Goal: Task Accomplishment & Management: Manage account settings

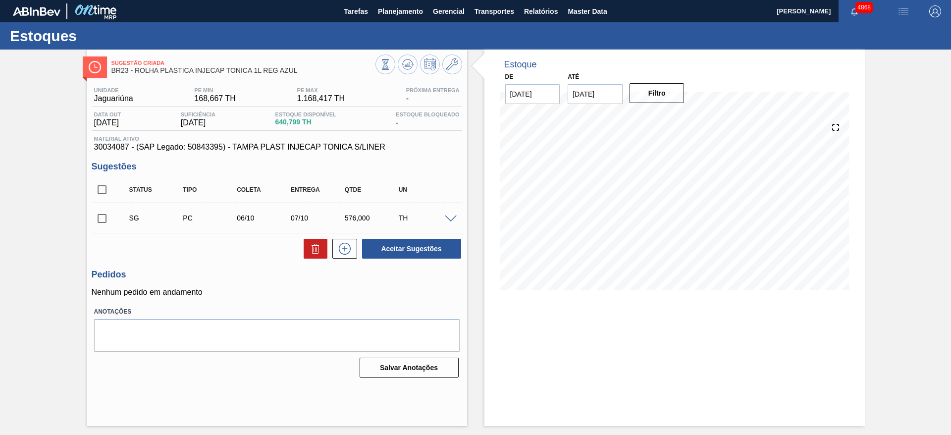
click at [397, 22] on div "Estoques" at bounding box center [475, 35] width 951 height 27
click at [393, 11] on span "Planejamento" at bounding box center [400, 11] width 45 height 12
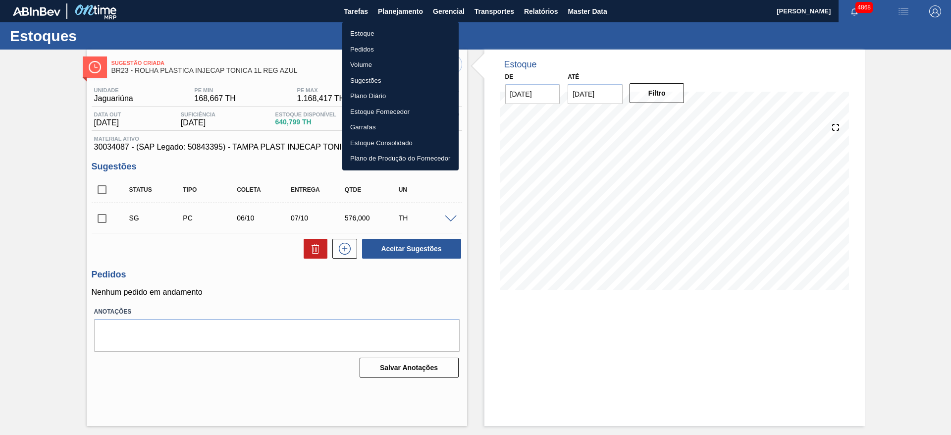
click at [377, 26] on li "Estoque" at bounding box center [400, 34] width 116 height 16
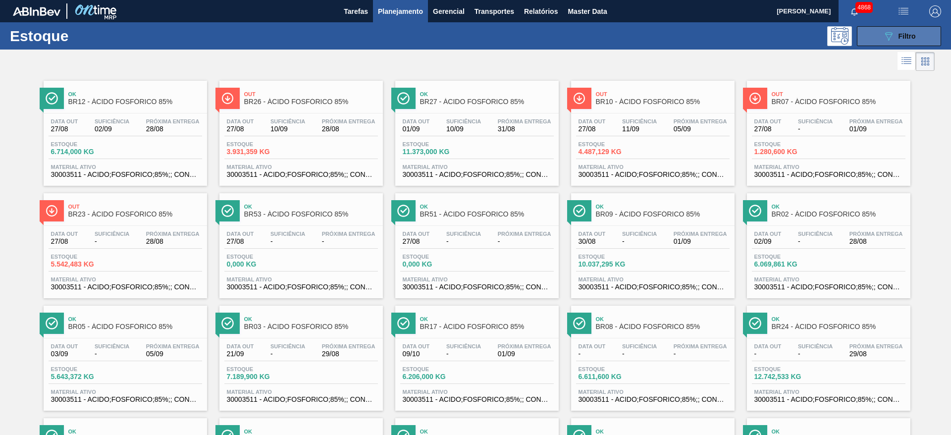
click at [928, 29] on button "089F7B8B-B2A5-4AFE-B5C0-19BA573D28AC Filtro" at bounding box center [899, 36] width 84 height 20
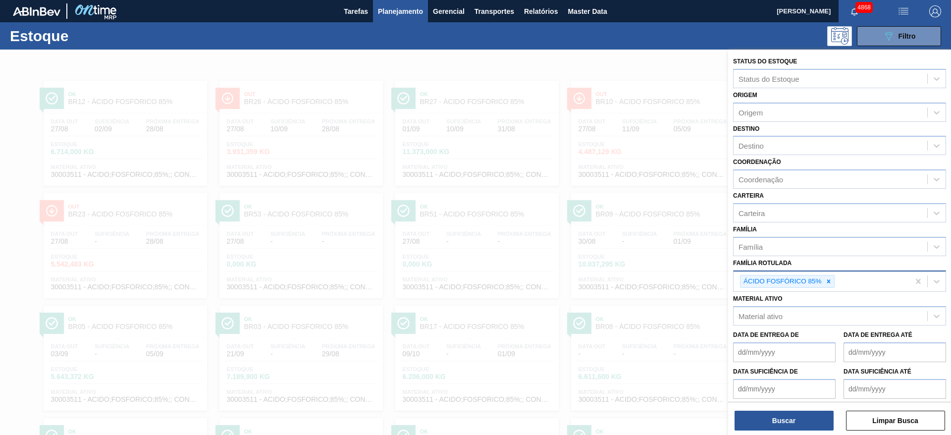
click at [829, 280] on icon at bounding box center [828, 281] width 7 height 7
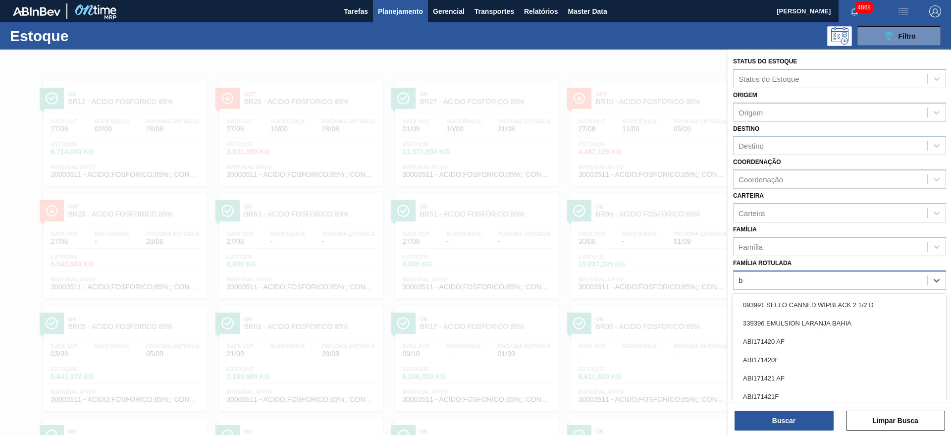
scroll to position [11, 0]
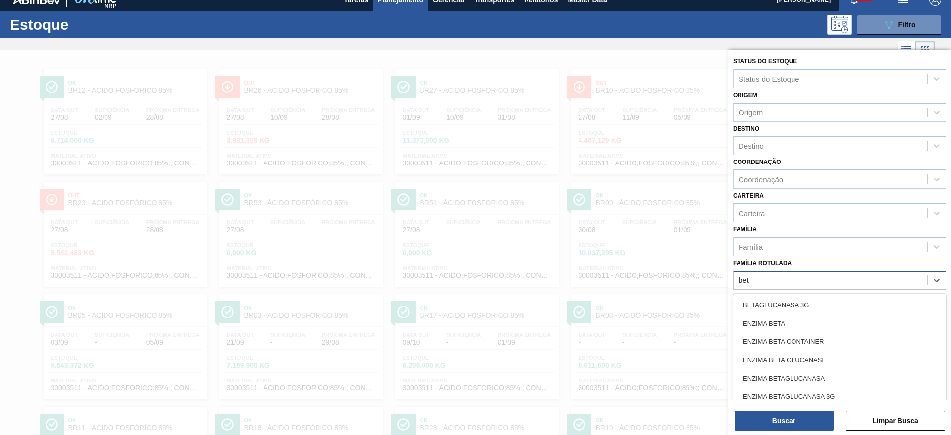
type Rotulada "beta"
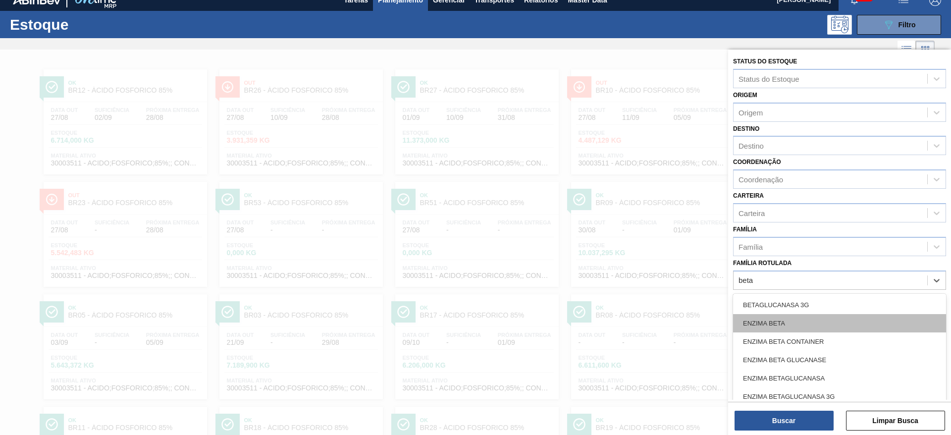
click at [807, 321] on div "ENZIMA BETA" at bounding box center [839, 323] width 213 height 18
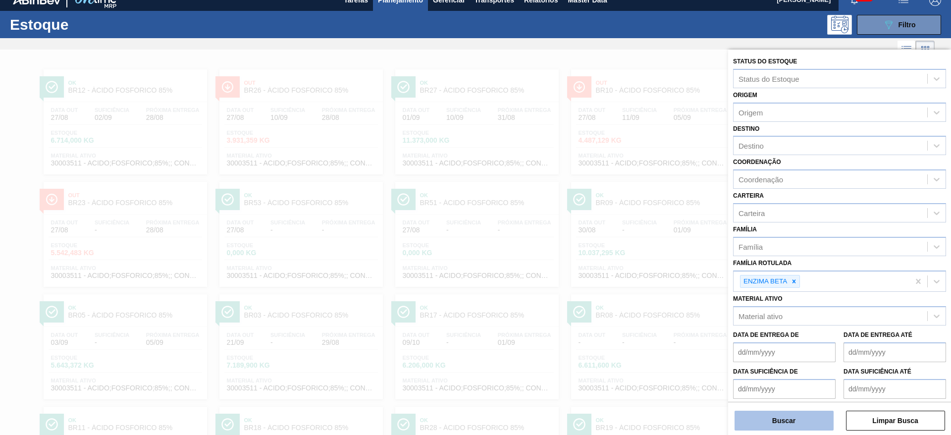
click at [792, 425] on button "Buscar" at bounding box center [783, 421] width 99 height 20
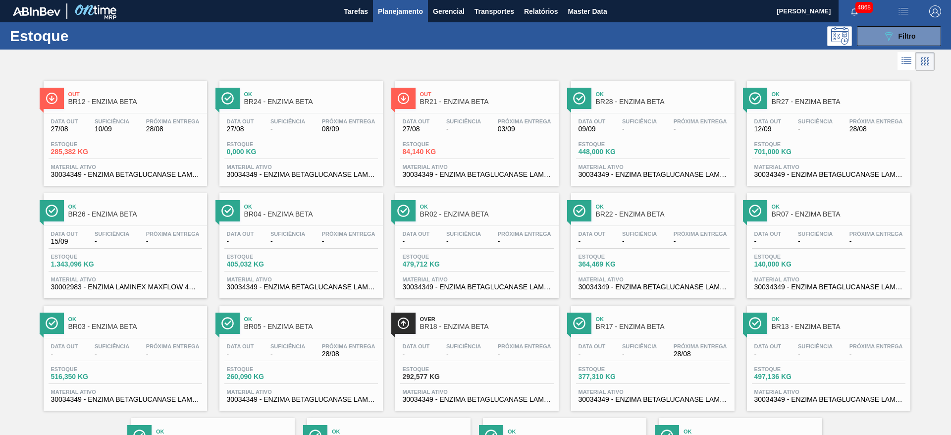
click at [432, 142] on span "Estoque" at bounding box center [437, 144] width 69 height 6
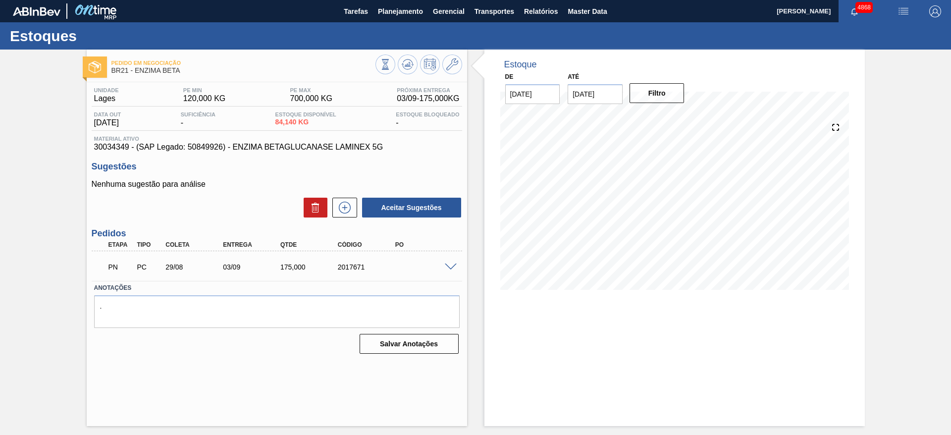
click at [452, 265] on span at bounding box center [451, 266] width 12 height 7
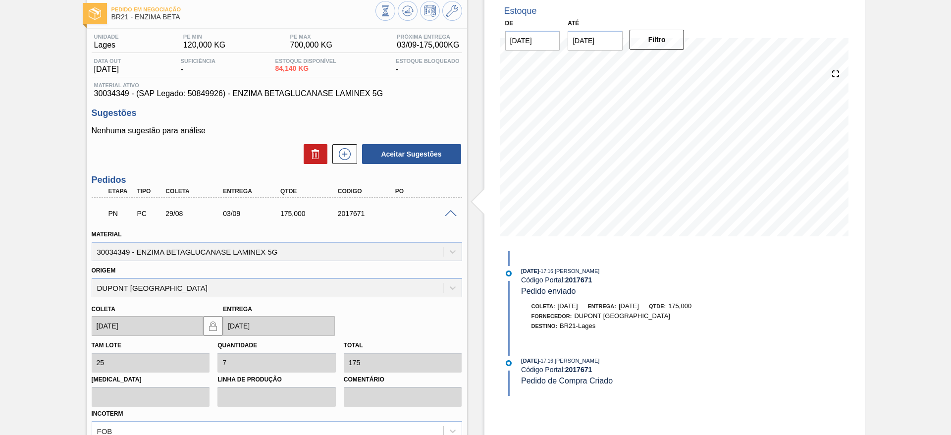
scroll to position [149, 0]
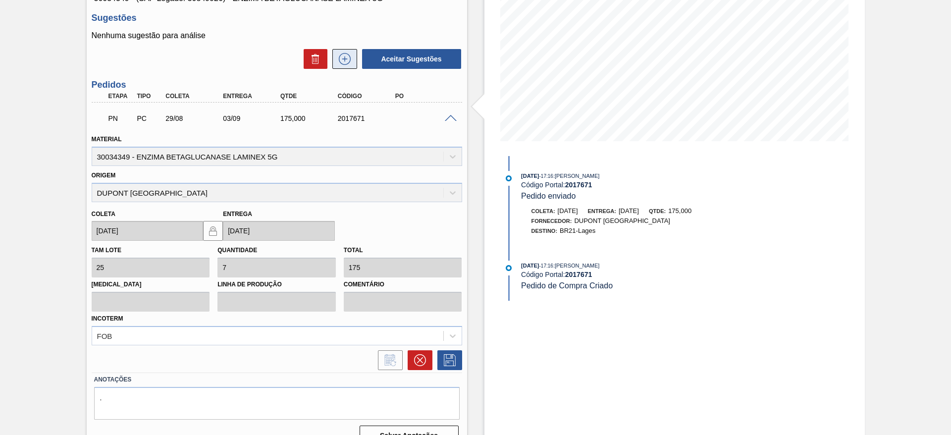
click at [341, 59] on icon at bounding box center [345, 59] width 16 height 12
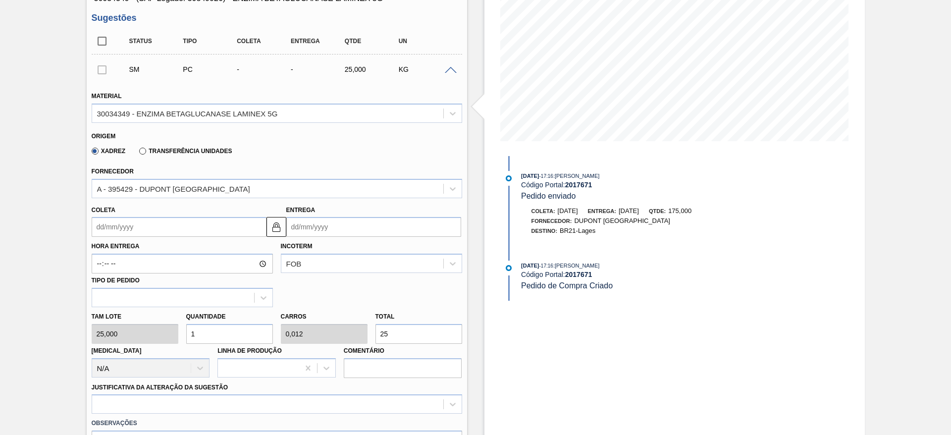
click at [188, 229] on input "Coleta" at bounding box center [179, 227] width 175 height 20
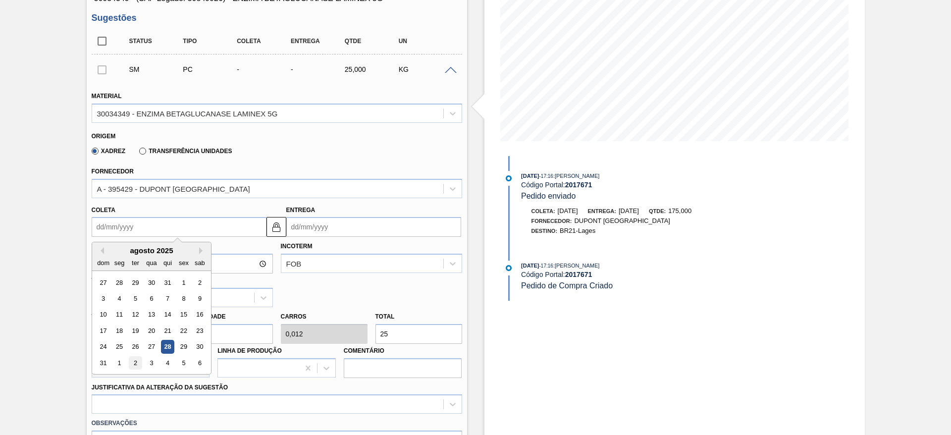
click at [138, 365] on div "2" at bounding box center [134, 362] width 13 height 13
type input "[DATE]"
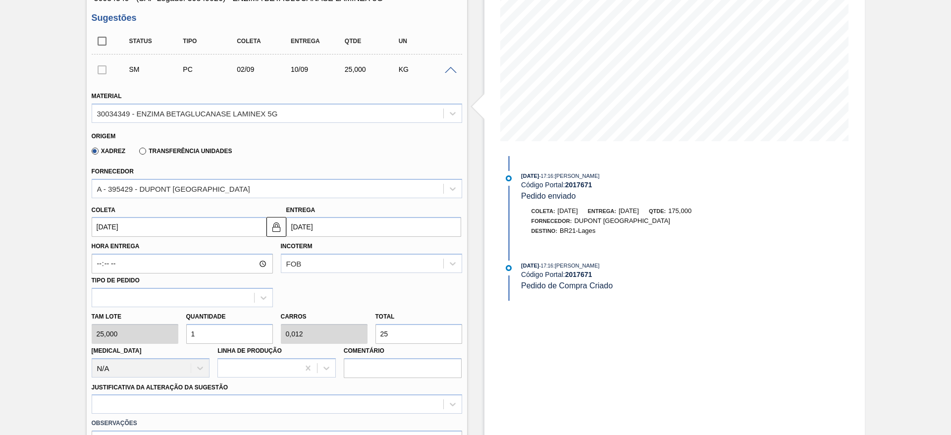
drag, startPoint x: 211, startPoint y: 338, endPoint x: 171, endPoint y: 343, distance: 39.9
click at [171, 343] on div "Tam lote 25,000 Quantidade 1 Carros 0,012 Total 25 Doca N/A Linha de Produção C…" at bounding box center [277, 342] width 378 height 71
type input "5"
type input "0,063"
type input "125"
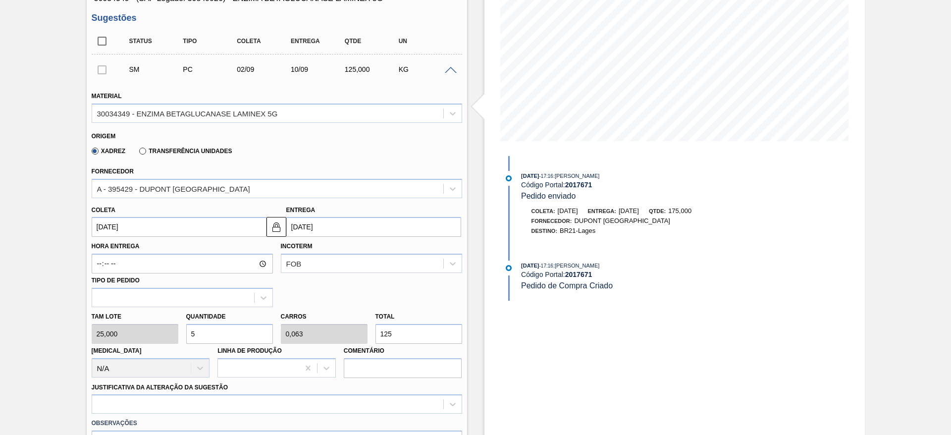
drag, startPoint x: 200, startPoint y: 329, endPoint x: 185, endPoint y: 336, distance: 16.4
click at [186, 336] on input "5" at bounding box center [229, 334] width 87 height 20
type input "7"
type input "0,087"
type input "175"
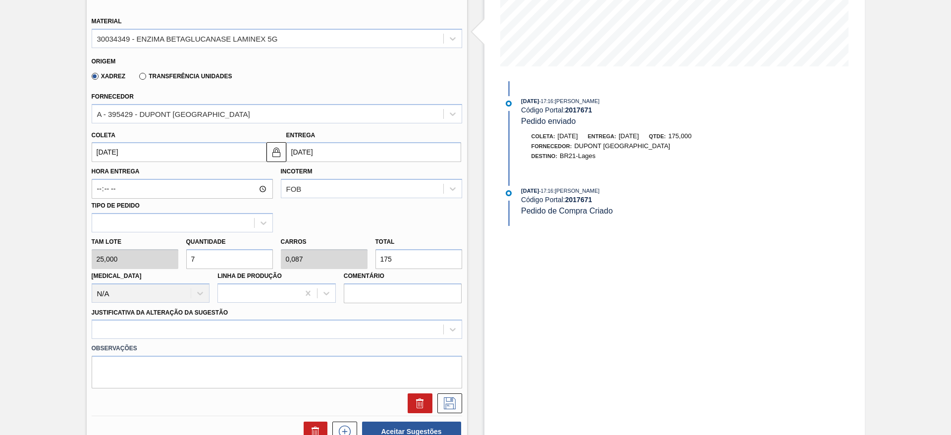
scroll to position [297, 0]
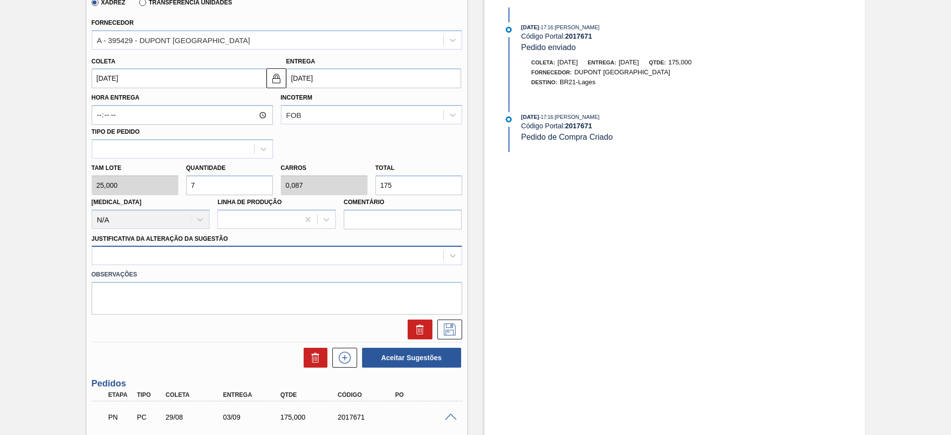
type input "7"
click at [199, 256] on div at bounding box center [267, 256] width 351 height 14
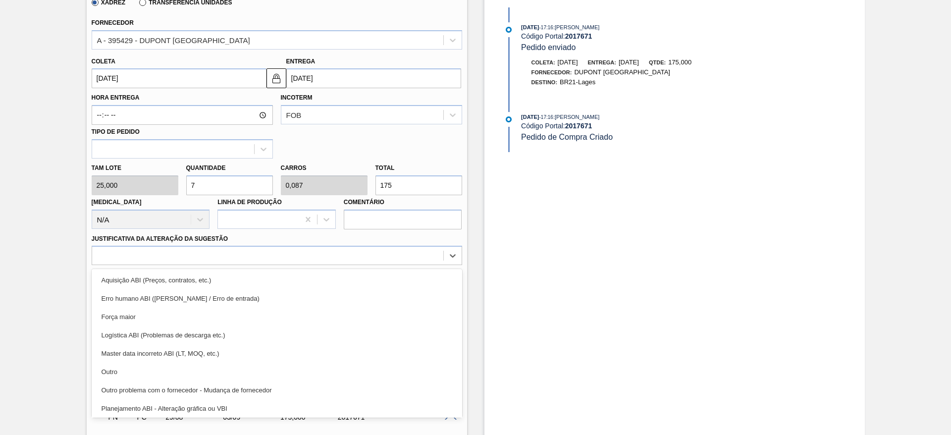
drag, startPoint x: 161, startPoint y: 377, endPoint x: 280, endPoint y: 330, distance: 128.0
click at [161, 376] on div "Outro" at bounding box center [277, 372] width 370 height 18
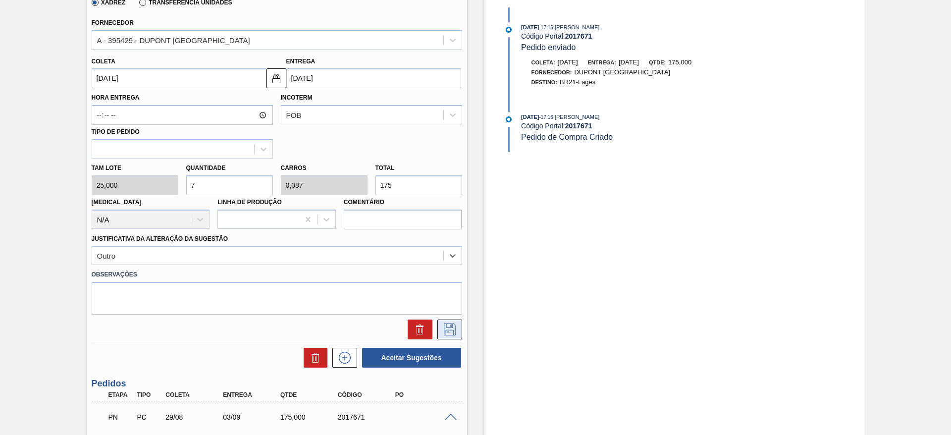
click at [444, 333] on icon at bounding box center [450, 329] width 16 height 12
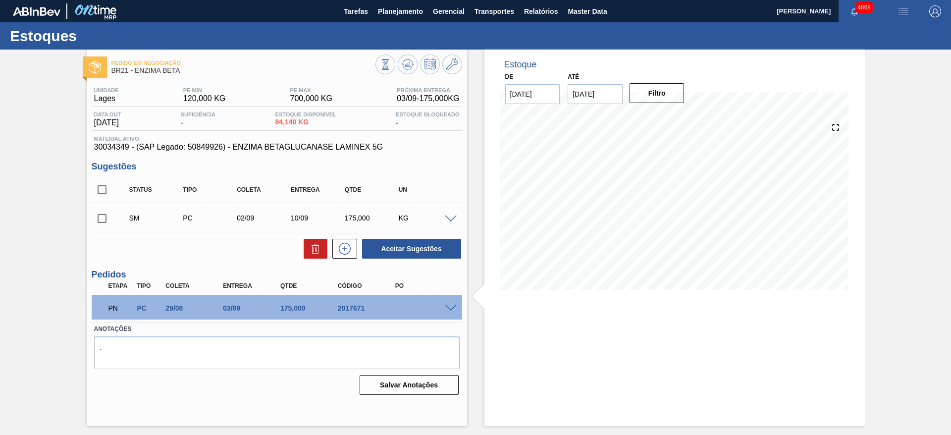
scroll to position [0, 0]
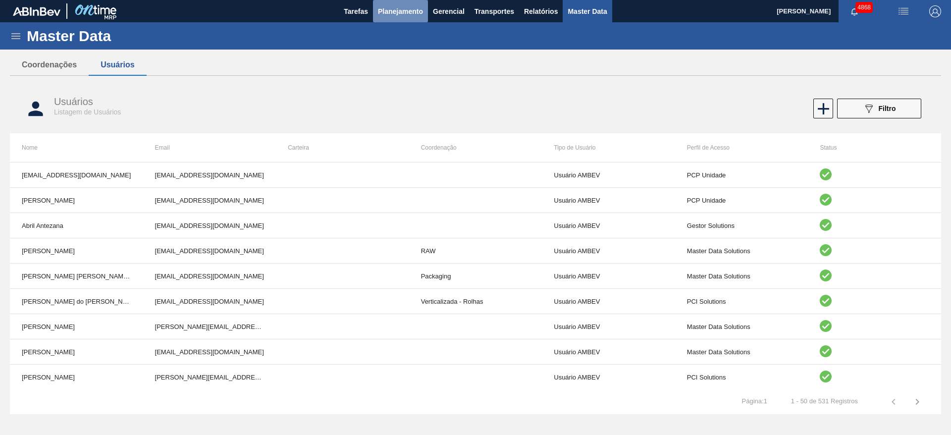
click at [427, 4] on button "Planejamento" at bounding box center [400, 11] width 55 height 22
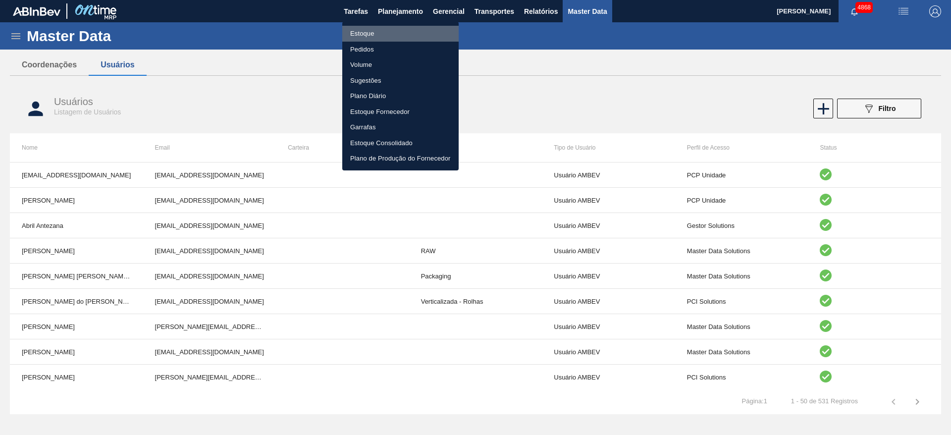
drag, startPoint x: 360, startPoint y: 36, endPoint x: 713, endPoint y: 39, distance: 353.1
click at [361, 36] on li "Estoque" at bounding box center [400, 34] width 116 height 16
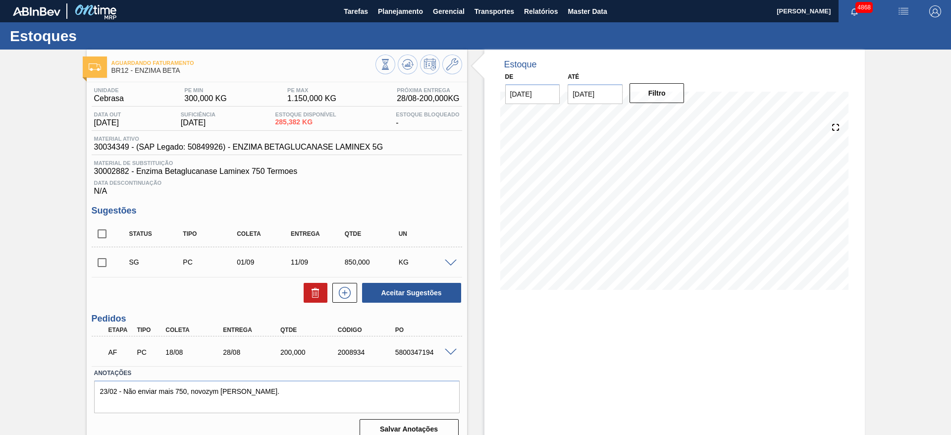
click at [450, 262] on span at bounding box center [451, 263] width 12 height 7
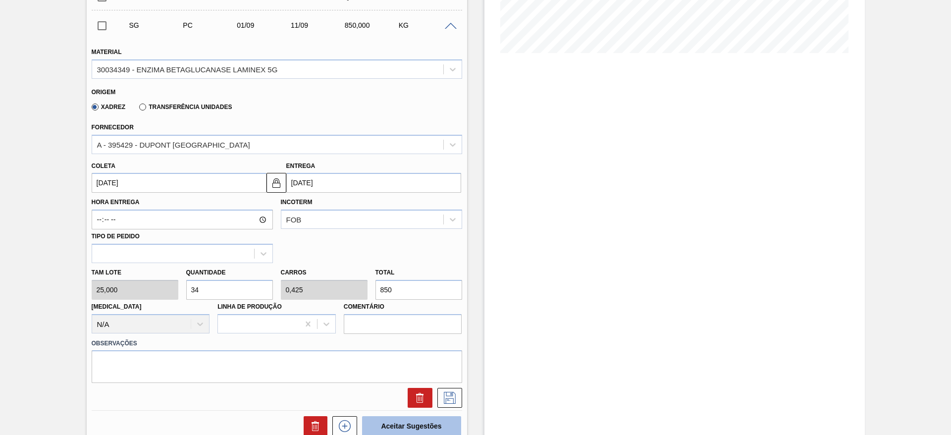
scroll to position [297, 0]
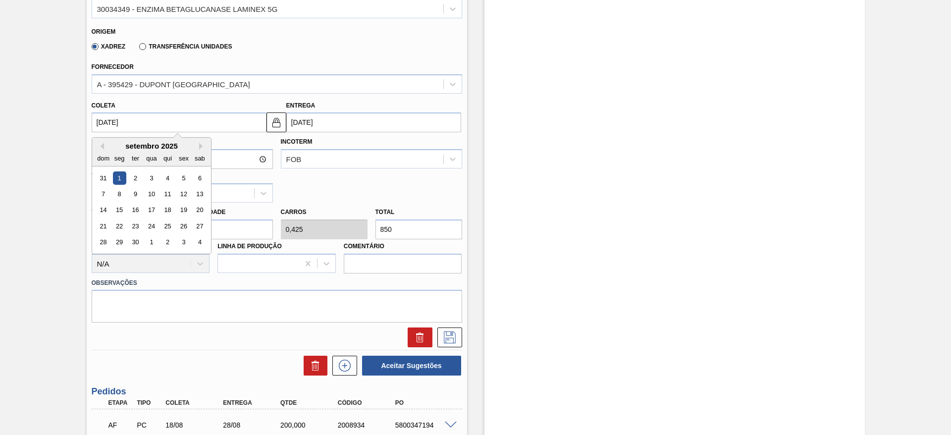
click at [137, 123] on input "[DATE]" at bounding box center [179, 122] width 175 height 20
click at [137, 182] on div "2" at bounding box center [134, 177] width 13 height 13
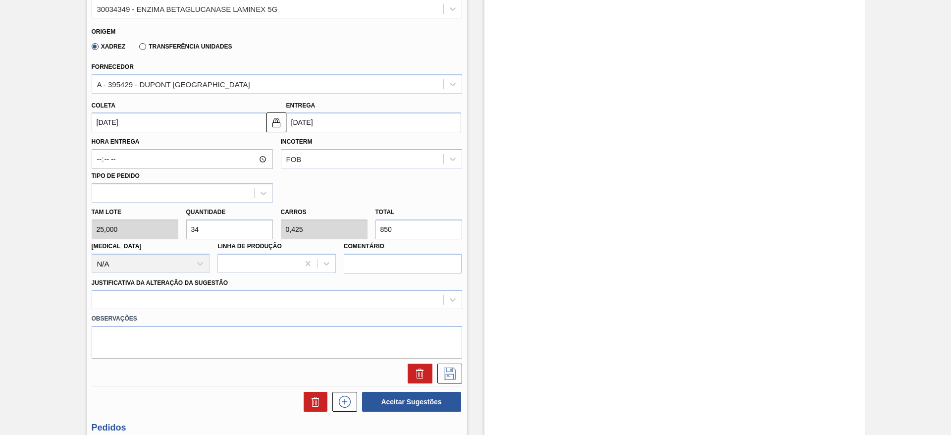
type input "[DATE]"
click at [280, 125] on img at bounding box center [276, 122] width 12 height 12
click at [302, 123] on input "[DATE]" at bounding box center [373, 122] width 175 height 20
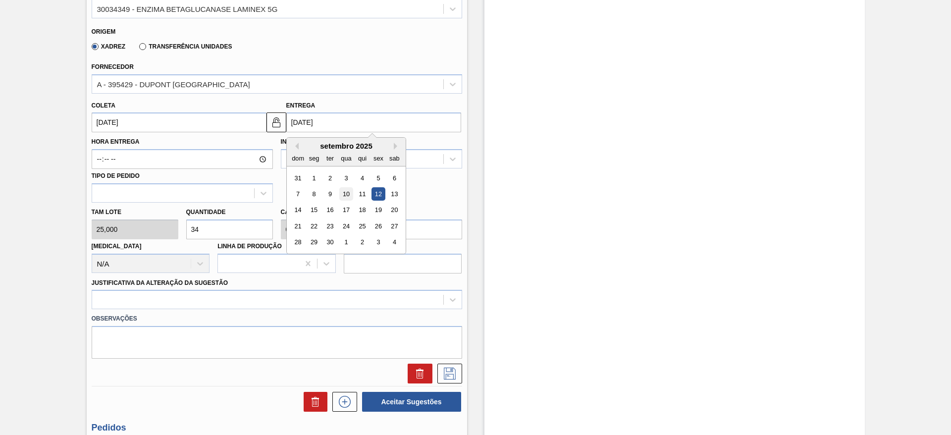
click at [346, 193] on div "10" at bounding box center [345, 193] width 13 height 13
type input "[DATE]"
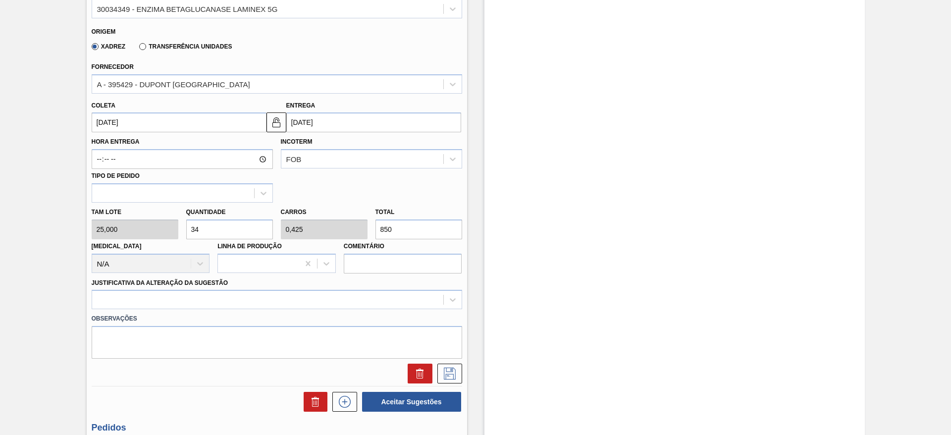
drag, startPoint x: 210, startPoint y: 229, endPoint x: 182, endPoint y: 232, distance: 27.9
click at [182, 232] on div "Quantidade 34" at bounding box center [229, 222] width 95 height 34
type input "2"
type input "0,025"
type input "50"
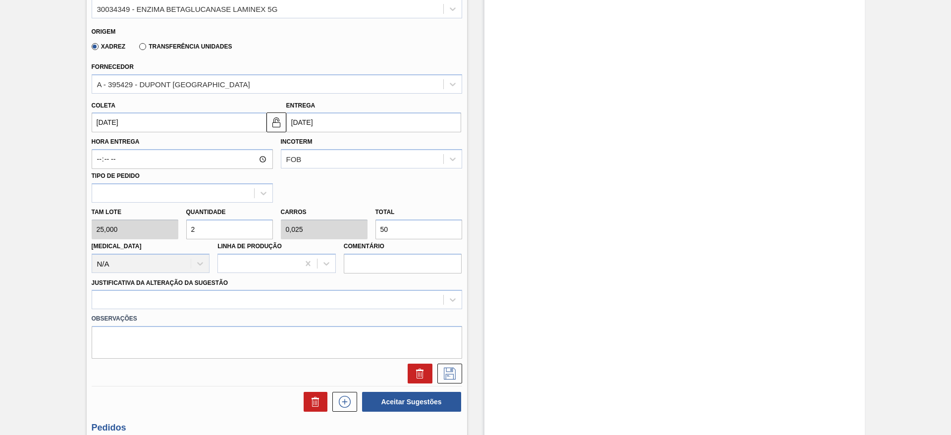
type input "20"
type input "0,25"
type input "500"
click at [174, 219] on div "[PERSON_NAME] 25,000 Quantidade 20 Carros 0,25 Total 500 [MEDICAL_DATA] N/A Lin…" at bounding box center [277, 238] width 378 height 71
type input "9"
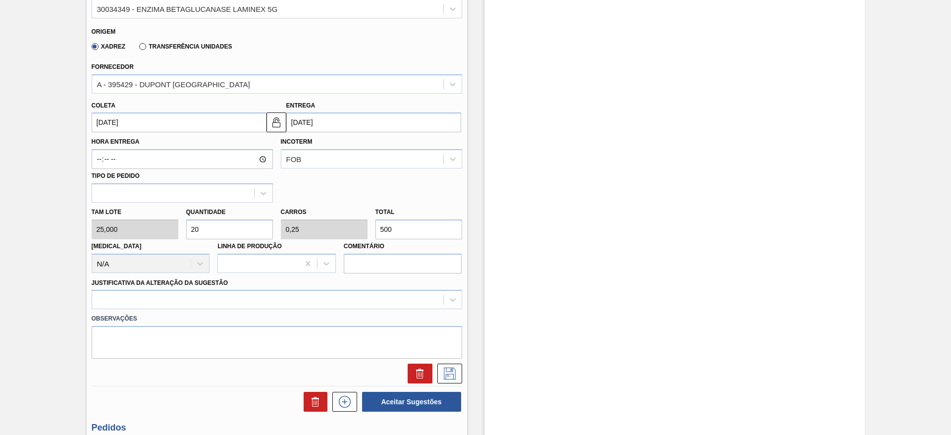
type input "0,113"
type input "225"
type input "0"
type input "8"
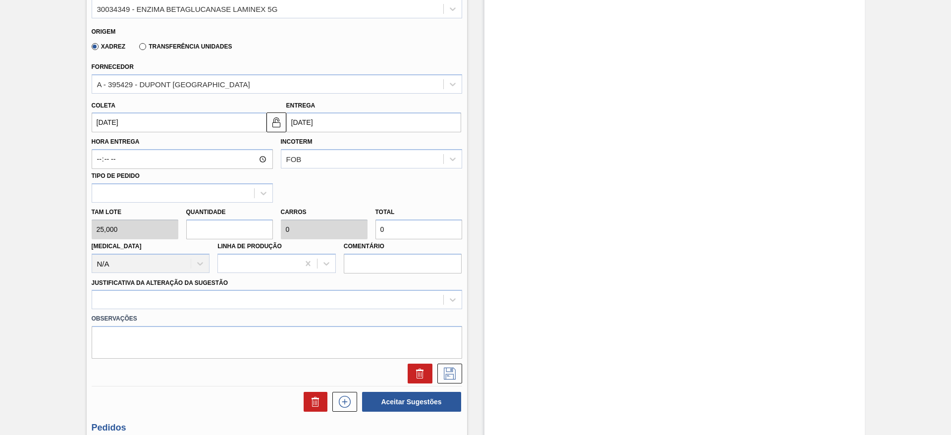
type input "0,1"
type input "200"
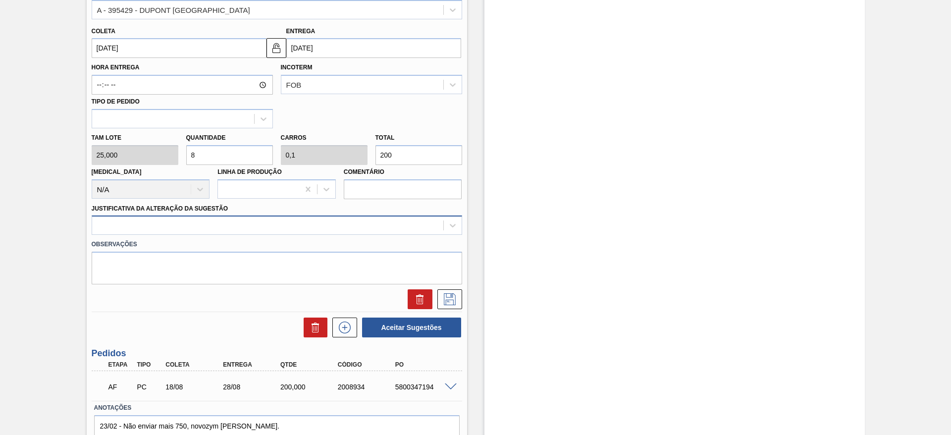
type input "8"
click at [275, 215] on div at bounding box center [277, 224] width 370 height 19
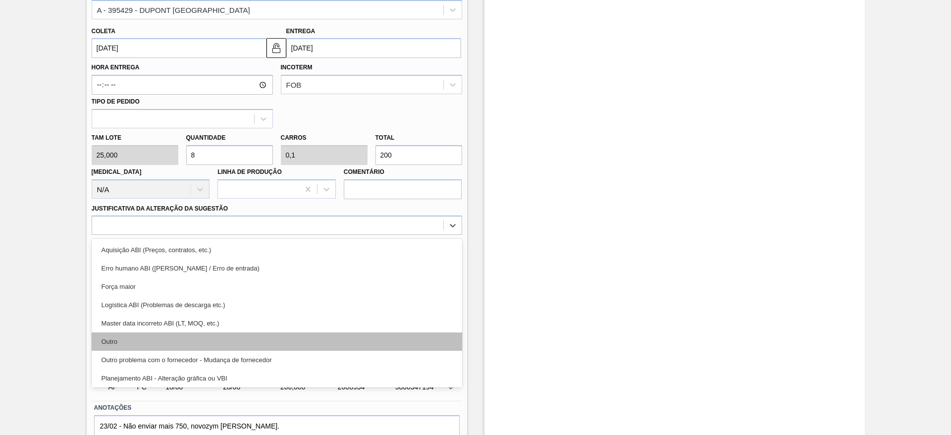
click at [281, 344] on div "Outro" at bounding box center [277, 341] width 370 height 18
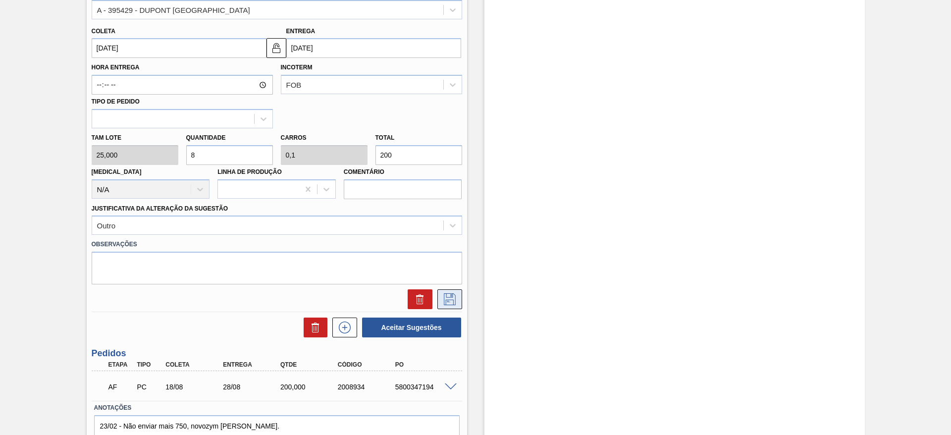
click at [452, 296] on icon at bounding box center [450, 299] width 12 height 12
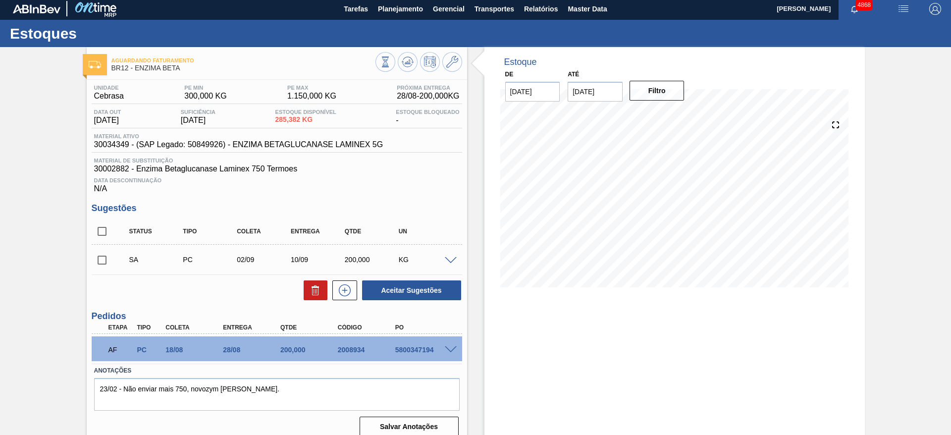
scroll to position [0, 0]
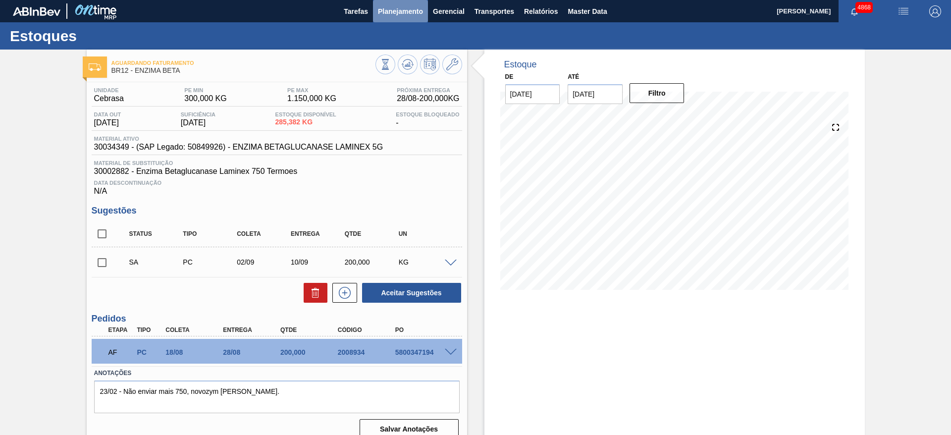
click at [417, 12] on span "Planejamento" at bounding box center [400, 11] width 45 height 12
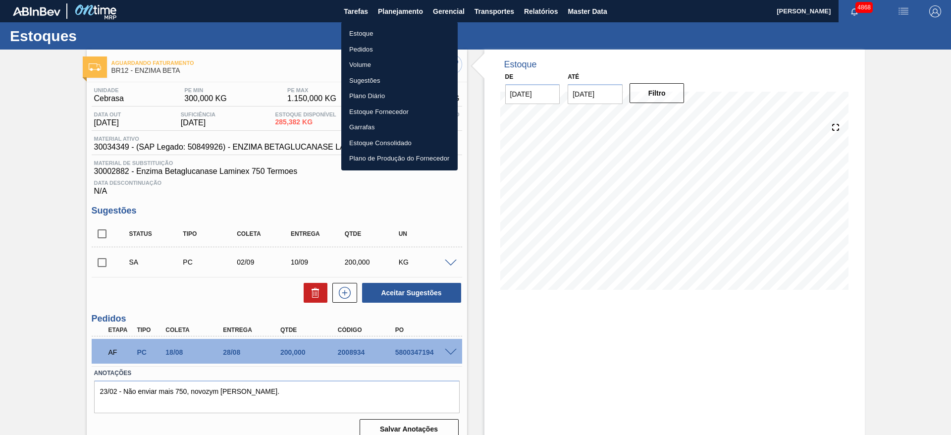
click at [378, 34] on li "Estoque" at bounding box center [399, 34] width 116 height 16
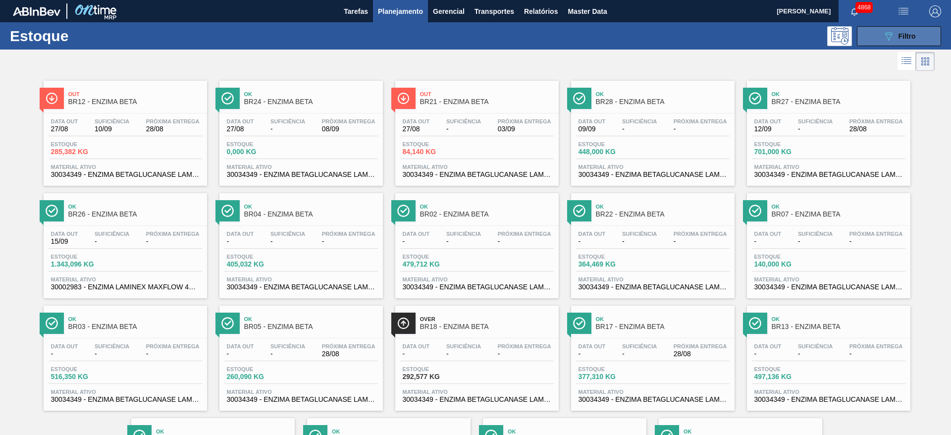
click at [890, 40] on icon "089F7B8B-B2A5-4AFE-B5C0-19BA573D28AC" at bounding box center [889, 36] width 12 height 12
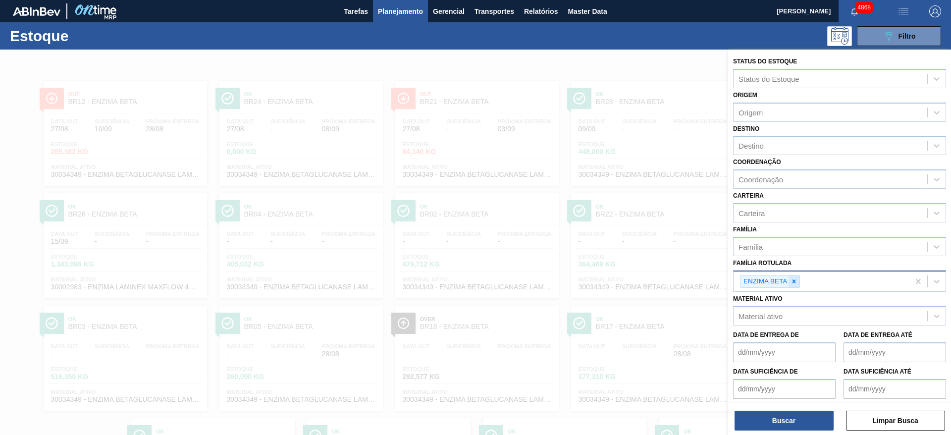
click at [794, 285] on div at bounding box center [793, 281] width 11 height 12
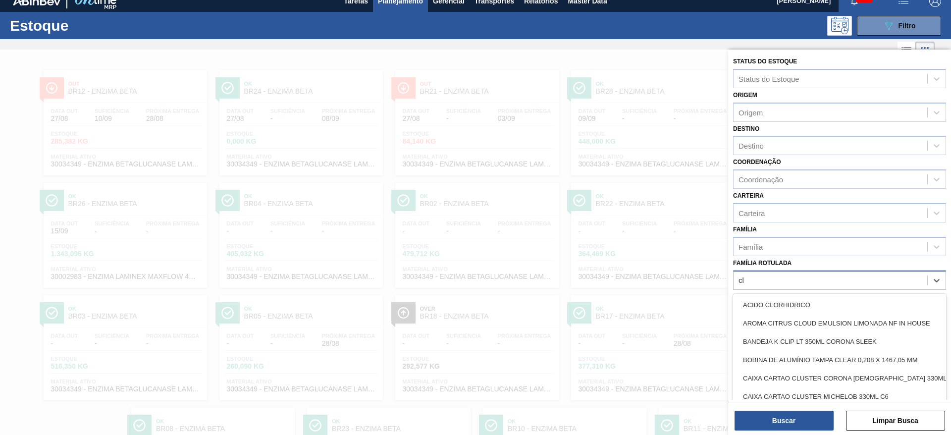
scroll to position [11, 0]
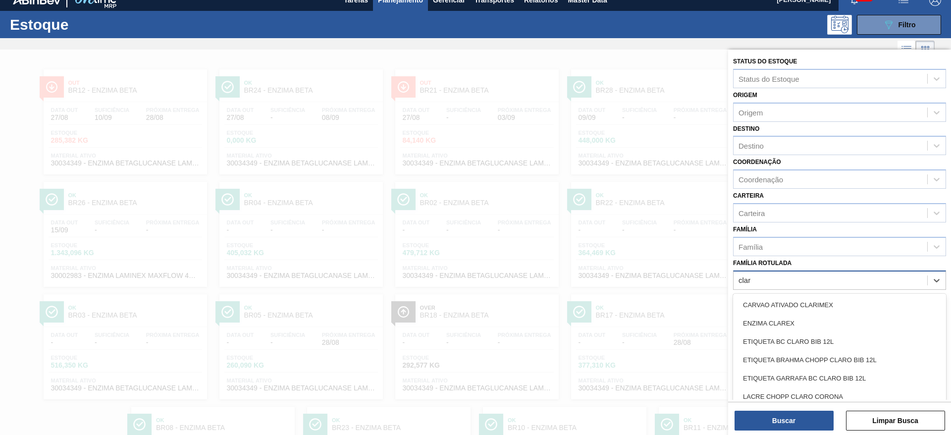
type Rotulada "clare"
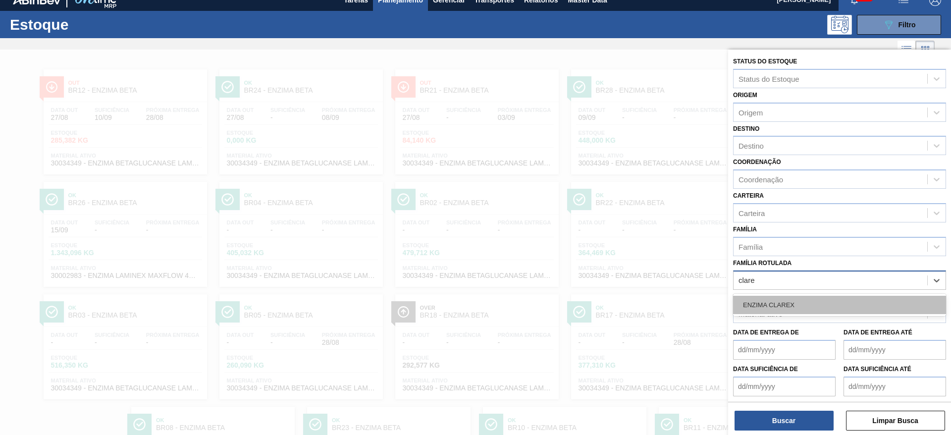
click at [785, 307] on div "ENZIMA CLAREX" at bounding box center [839, 305] width 213 height 18
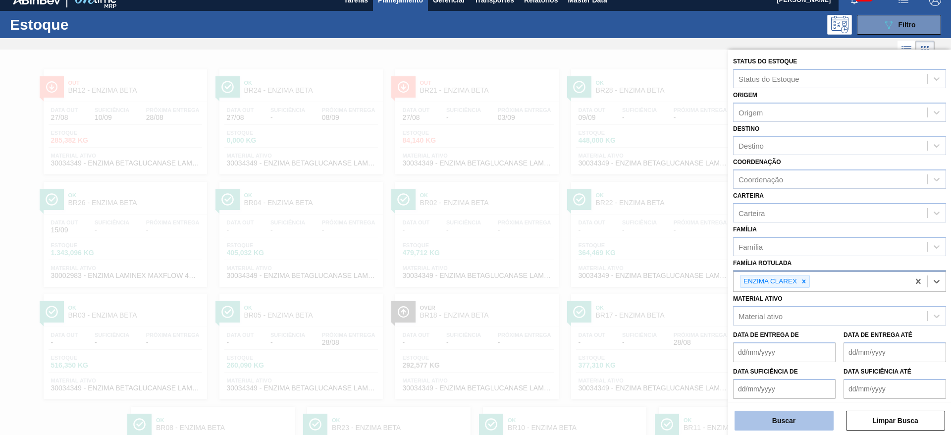
click at [790, 425] on button "Buscar" at bounding box center [783, 421] width 99 height 20
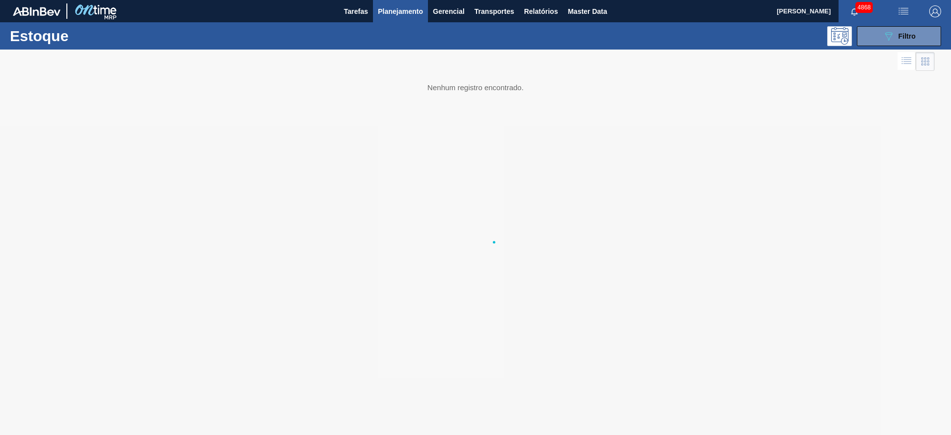
scroll to position [0, 0]
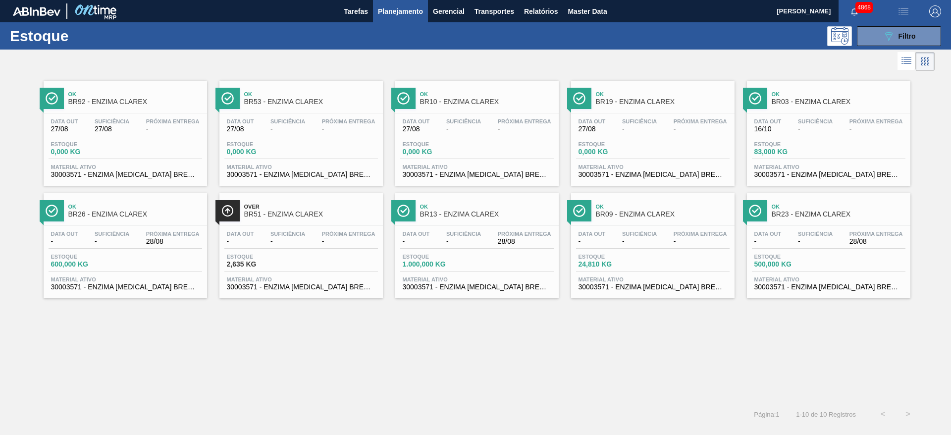
click at [159, 235] on span "Próxima Entrega" at bounding box center [172, 234] width 53 height 6
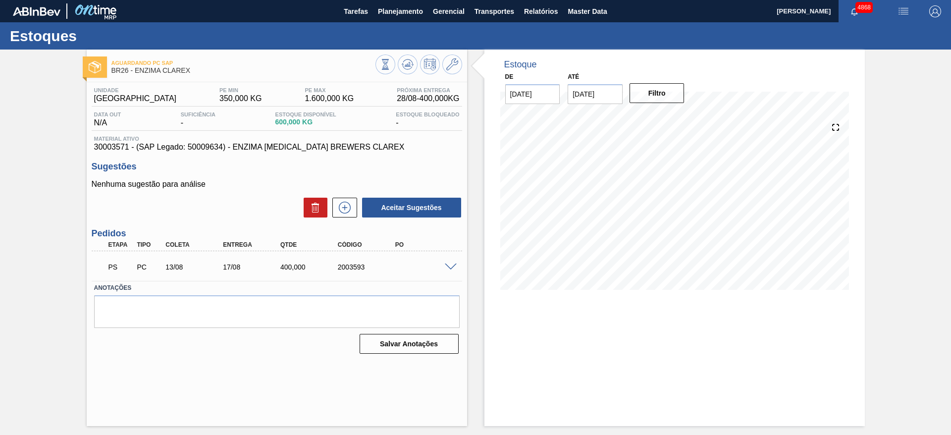
click at [445, 266] on div "PS PC 13/08 17/08 400,000 2003593" at bounding box center [277, 266] width 370 height 25
click at [451, 266] on span at bounding box center [451, 266] width 12 height 7
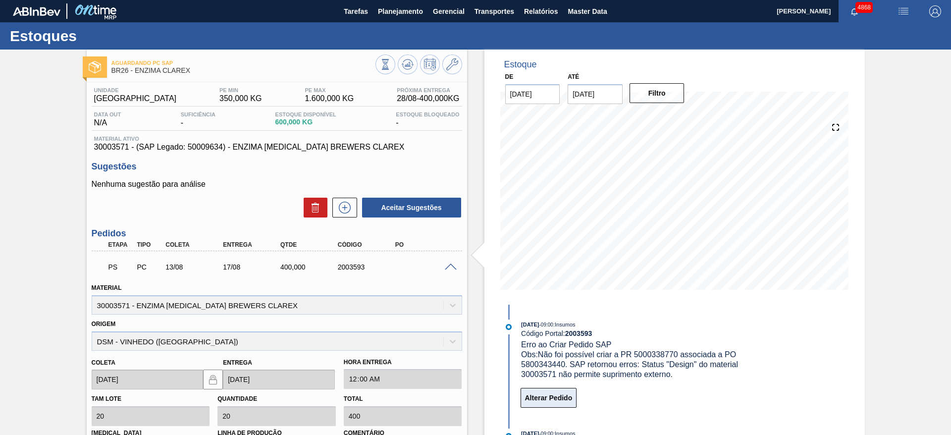
click at [548, 397] on button "Alterar Pedido" at bounding box center [549, 398] width 56 height 20
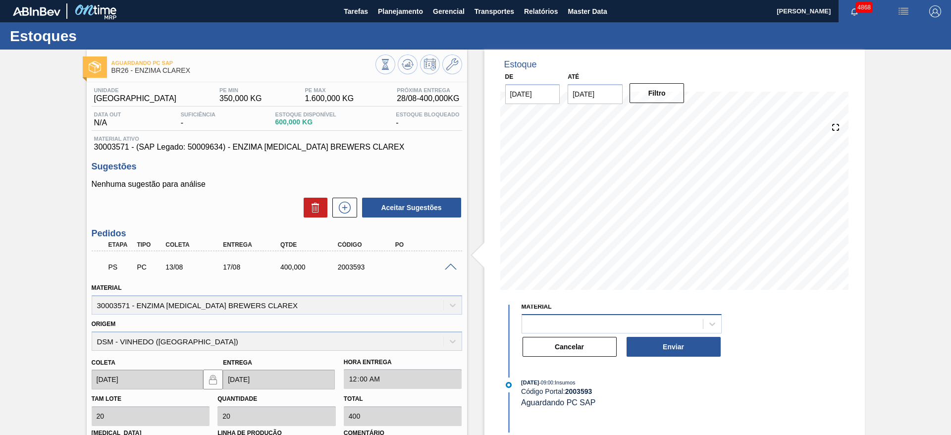
scroll to position [74, 0]
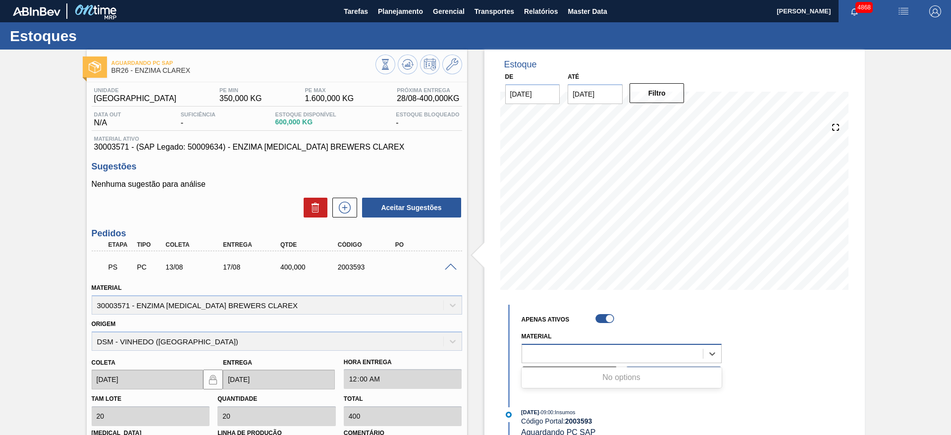
click at [590, 354] on div at bounding box center [612, 353] width 181 height 14
click at [652, 380] on button "Enviar" at bounding box center [674, 377] width 94 height 20
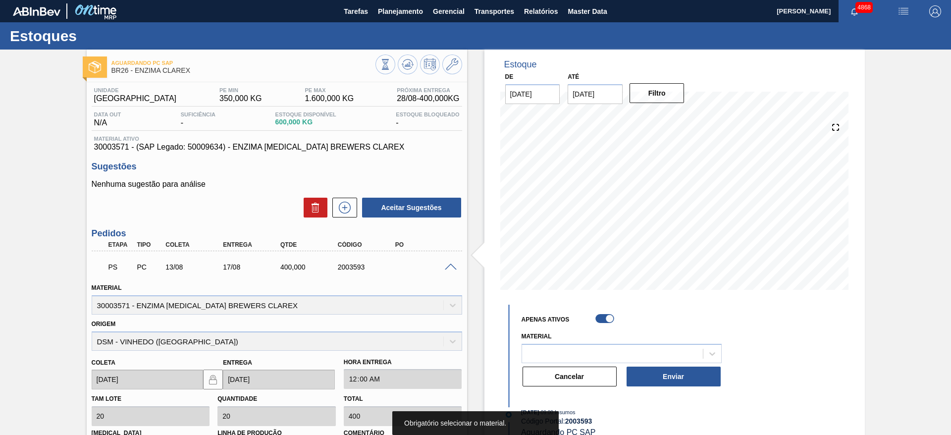
click at [448, 266] on span at bounding box center [451, 266] width 12 height 7
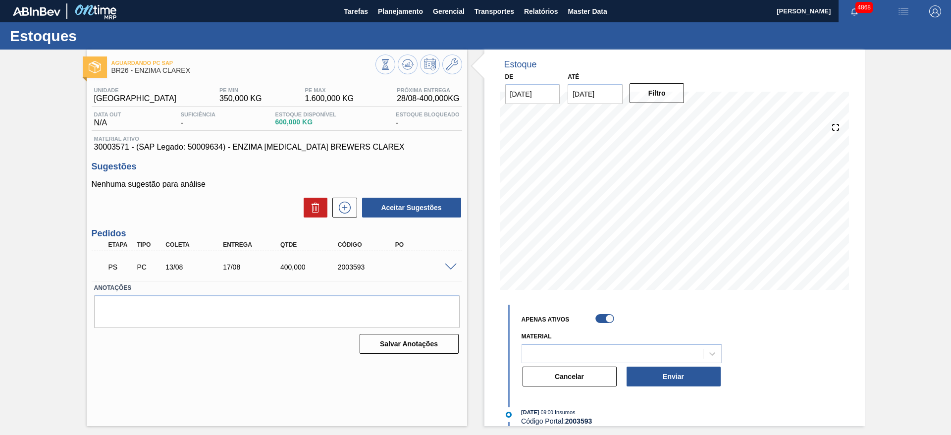
click at [457, 263] on div at bounding box center [452, 265] width 20 height 7
click at [451, 266] on span at bounding box center [451, 266] width 12 height 7
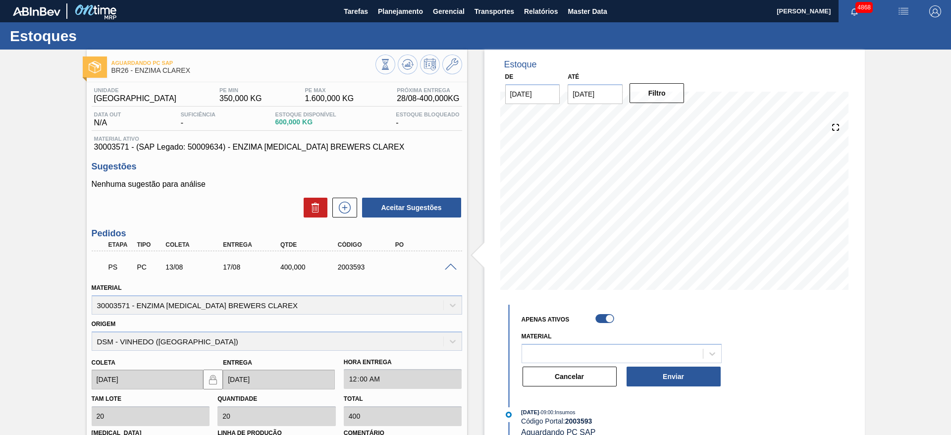
scroll to position [167, 0]
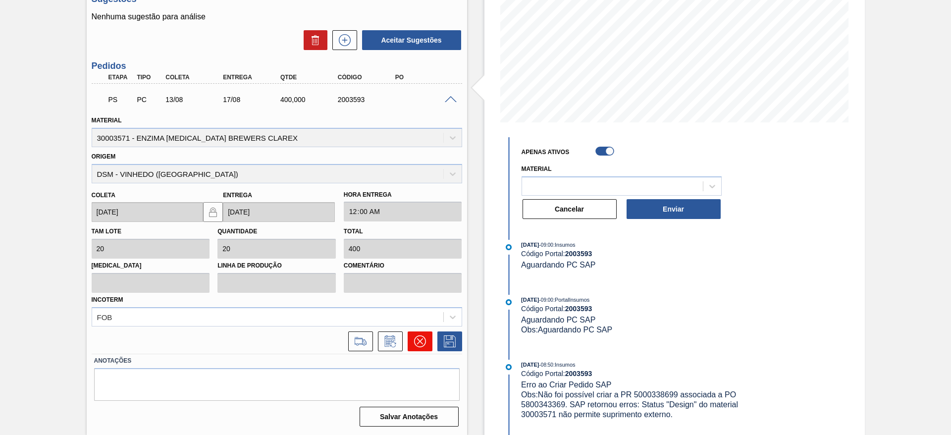
click at [420, 338] on icon at bounding box center [420, 341] width 12 height 12
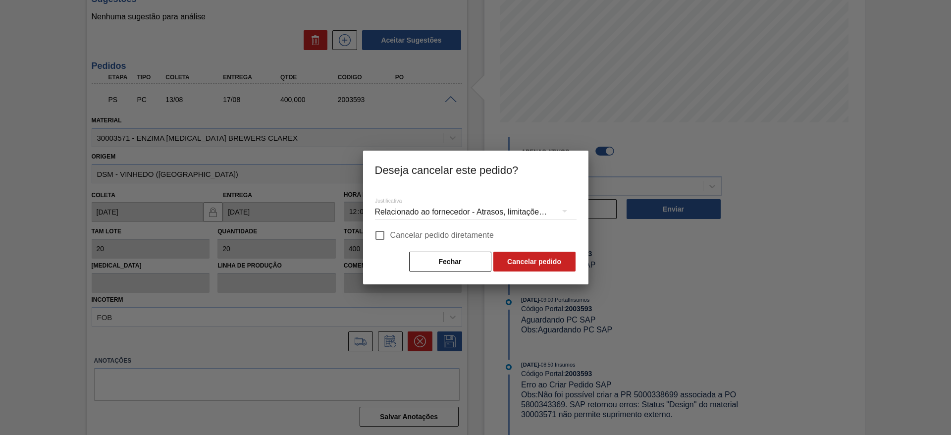
click at [399, 237] on span "Cancelar pedido diretamente" at bounding box center [442, 235] width 104 height 12
click at [390, 237] on input "Cancelar pedido diretamente" at bounding box center [379, 235] width 21 height 21
checkbox input "true"
click at [409, 212] on div "Relacionado ao fornecedor - Atrasos, limitações de capacidade, etc." at bounding box center [476, 212] width 202 height 28
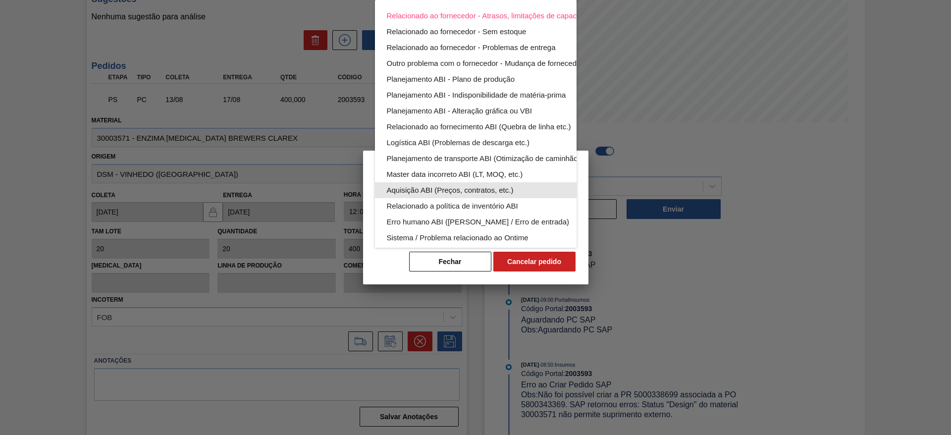
scroll to position [65, 0]
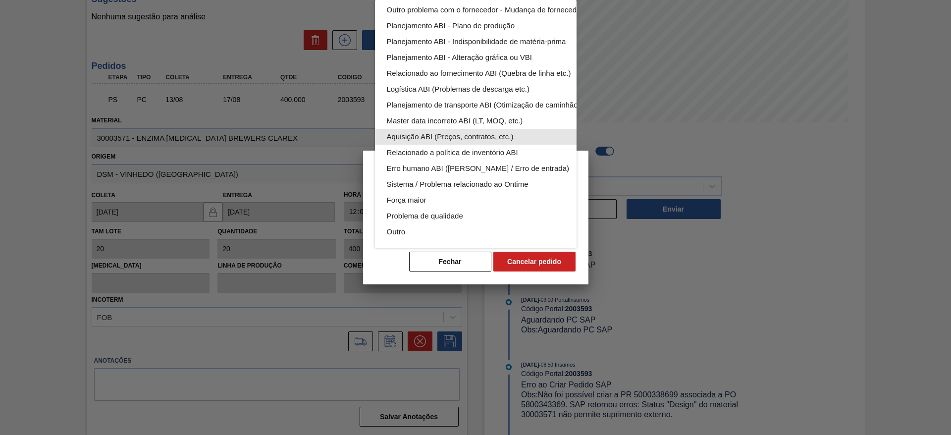
click at [423, 129] on div "Aquisição ABI (Preços, contratos, etc.)" at bounding box center [499, 137] width 224 height 16
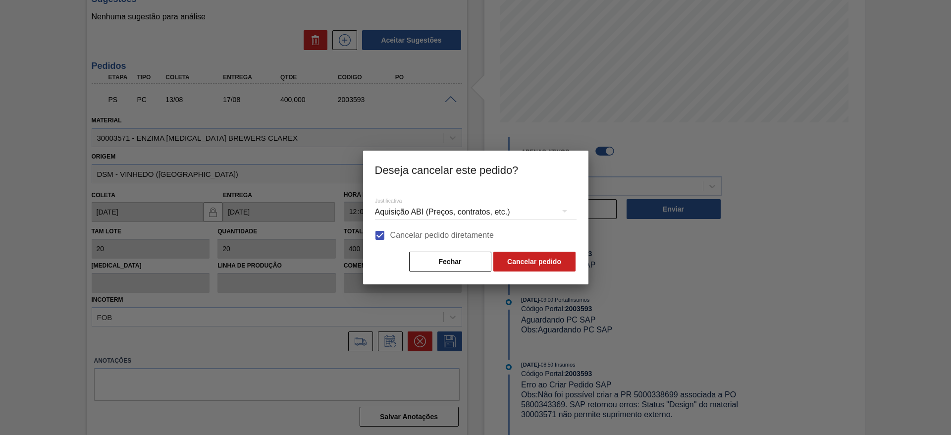
scroll to position [0, 0]
drag, startPoint x: 526, startPoint y: 266, endPoint x: 478, endPoint y: 212, distance: 72.6
click at [478, 213] on div "Justificativa Aquisição ABI (Preços, contratos, etc.) Cancelar pedido diretamen…" at bounding box center [476, 230] width 202 height 84
click at [478, 212] on div "Aquisição ABI (Preços, contratos, etc.)" at bounding box center [476, 212] width 202 height 28
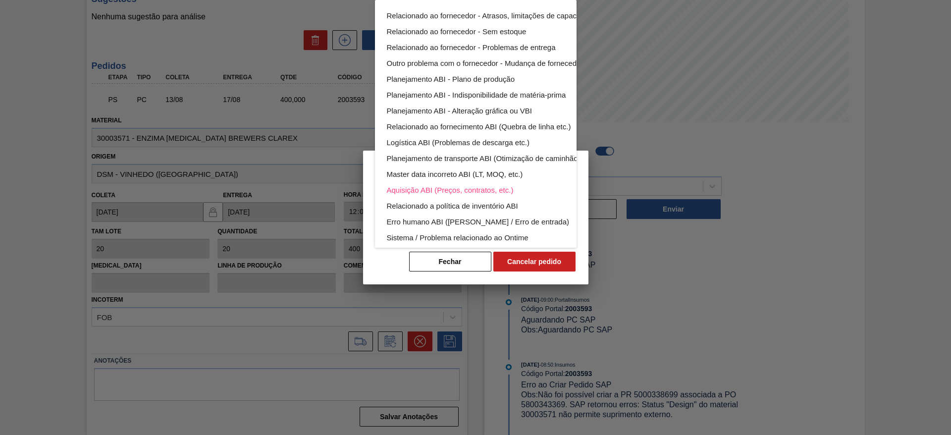
scroll to position [65, 0]
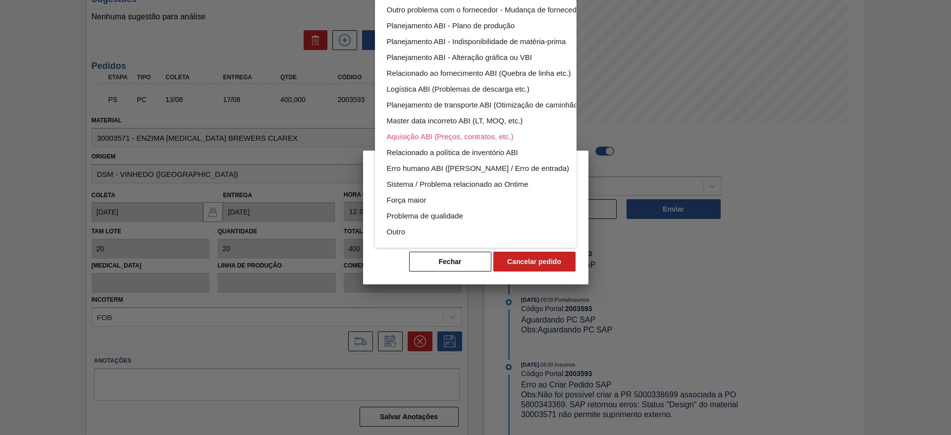
click at [539, 264] on div "Relacionado ao fornecedor - Atrasos, limitações de capacidade, etc. Relacionado…" at bounding box center [475, 217] width 951 height 435
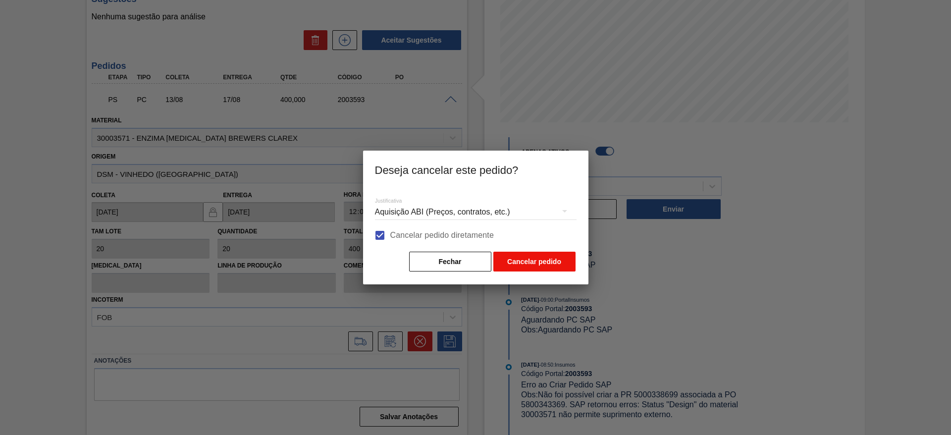
click at [542, 261] on button "Cancelar pedido" at bounding box center [534, 262] width 82 height 20
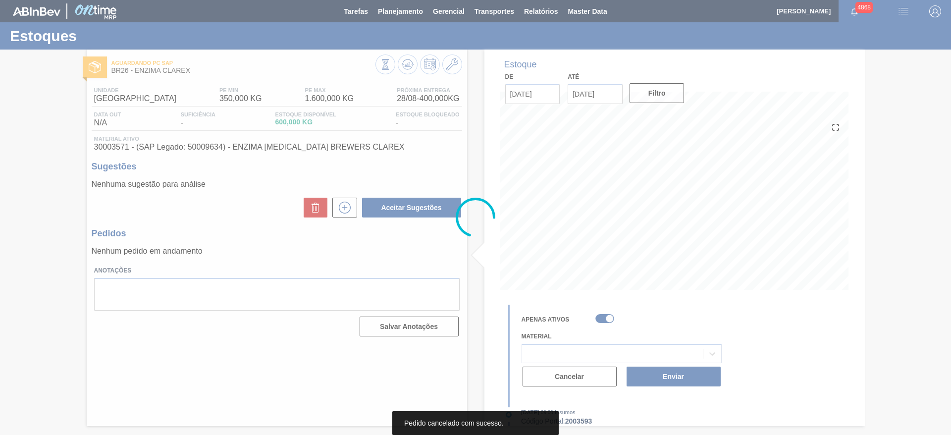
scroll to position [0, 0]
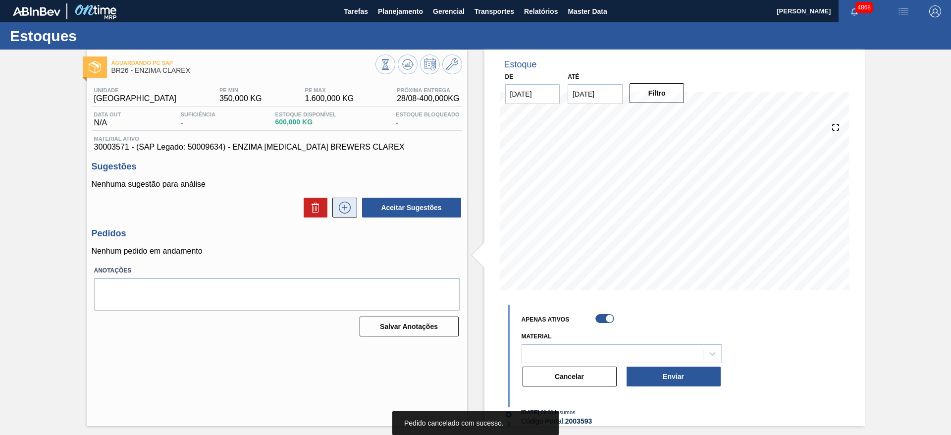
click at [344, 213] on button at bounding box center [344, 208] width 25 height 20
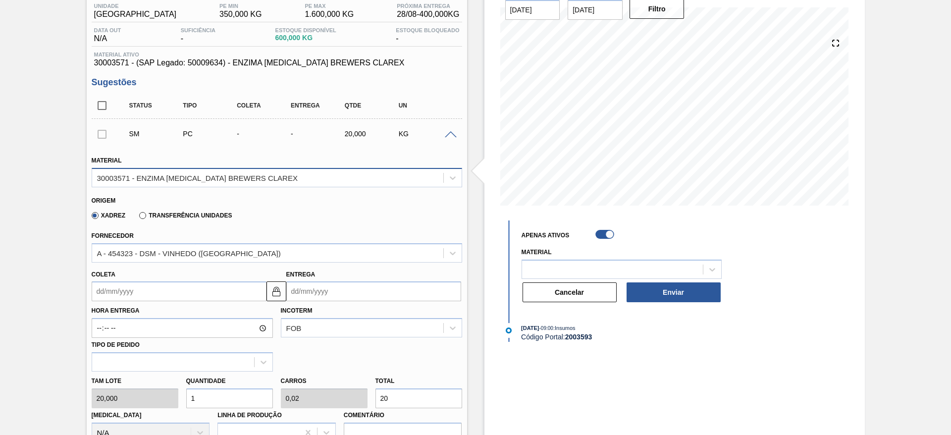
scroll to position [149, 0]
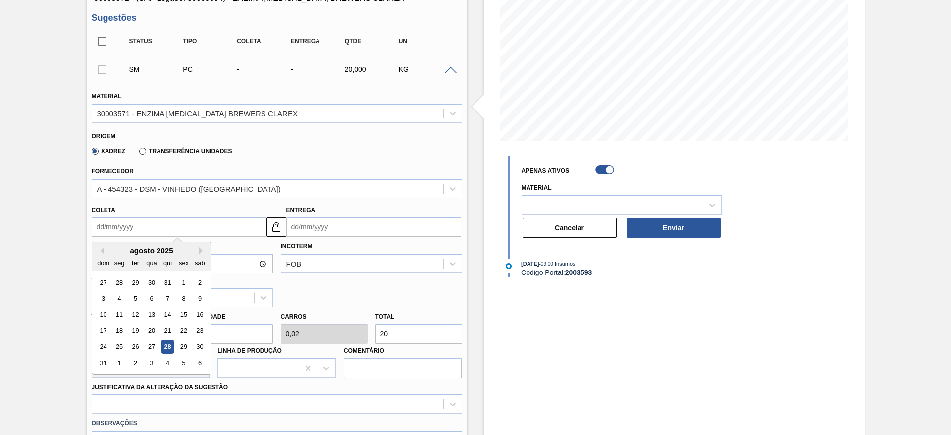
click at [230, 229] on input "Coleta" at bounding box center [179, 227] width 175 height 20
click at [118, 367] on div "1" at bounding box center [118, 362] width 13 height 13
type input "[DATE]"
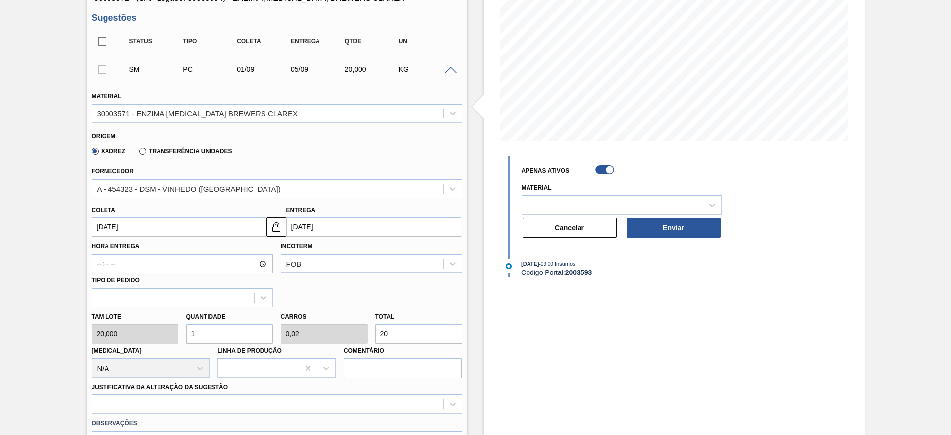
click at [132, 338] on div "[PERSON_NAME] 20,000 Quantidade 1 Carros 0,02 Total 20 [MEDICAL_DATA] N/A Linha…" at bounding box center [277, 342] width 378 height 71
type input "8"
type input "0,16"
type input "160"
type input "0"
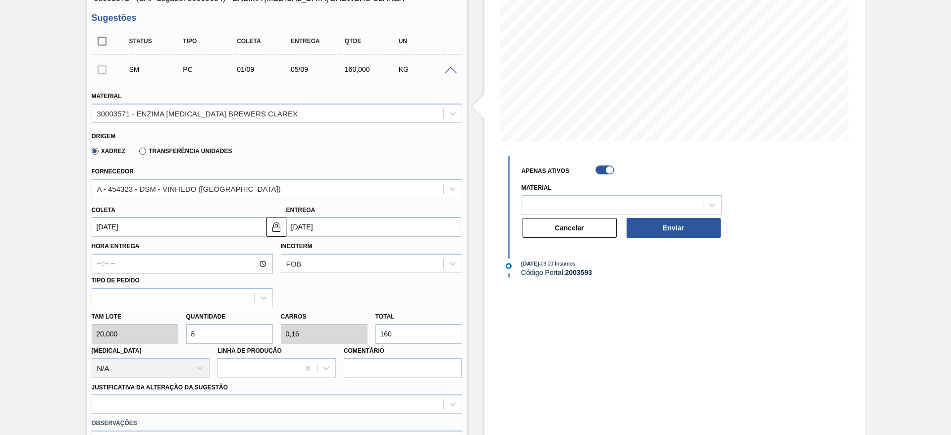
type input "0"
type input "1"
type input "0,02"
type input "20"
type input "16"
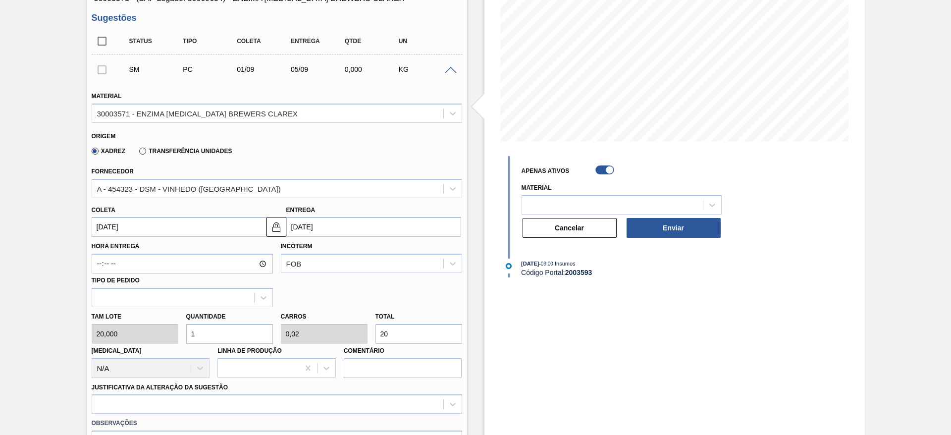
type input "0,32"
type input "320"
type input "1"
type input "0,02"
type input "20"
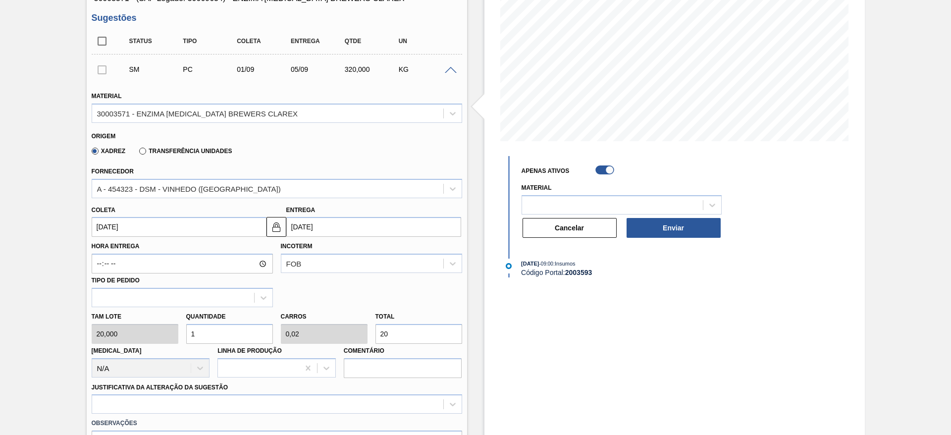
type input "0"
type input "2"
type input "0,04"
type input "40"
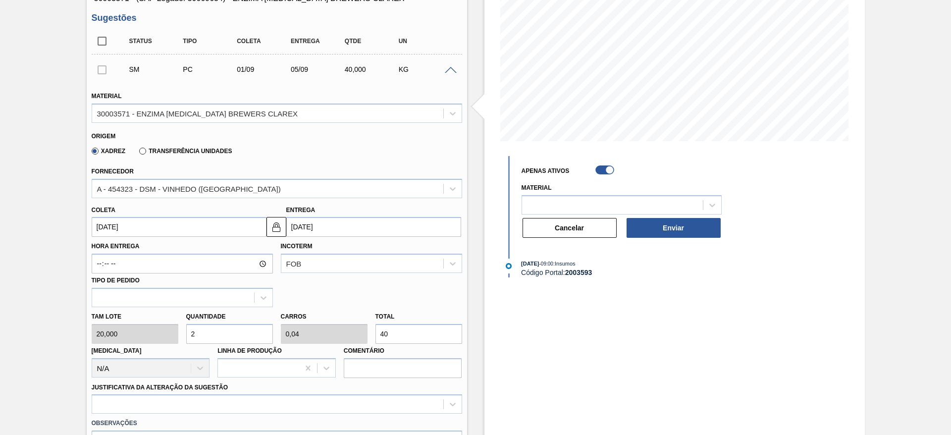
type input "20"
type input "0,4"
type input "400"
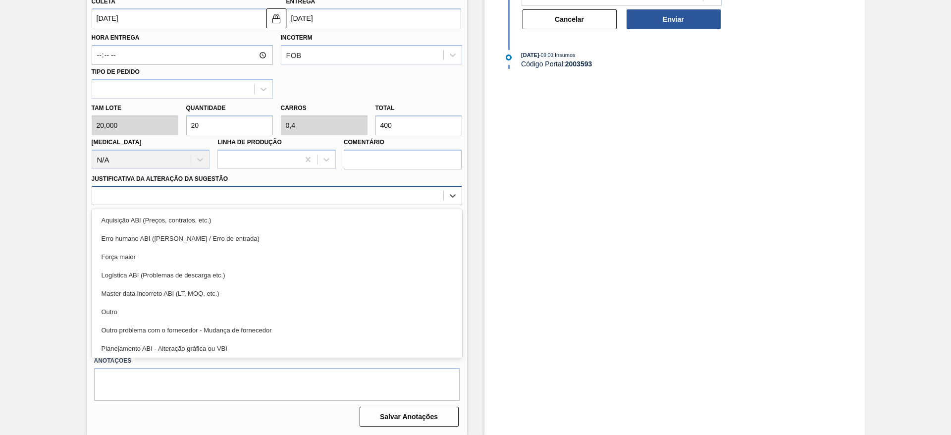
click at [218, 192] on div at bounding box center [267, 196] width 351 height 14
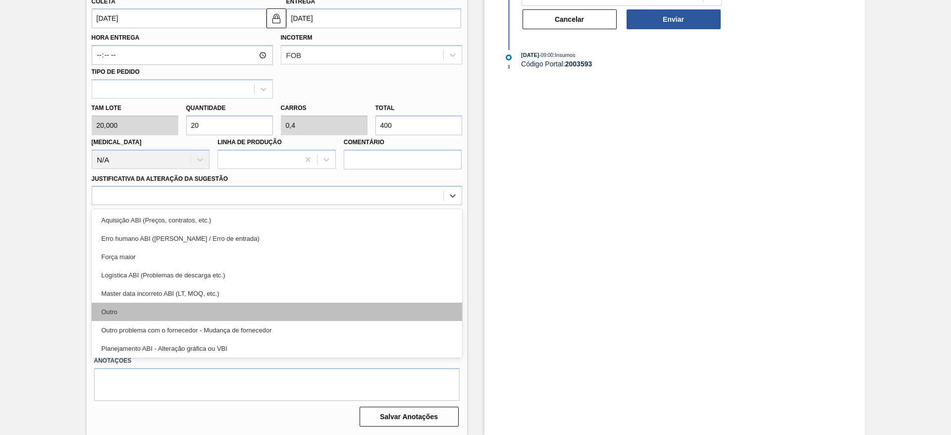
click at [209, 311] on div "Outro" at bounding box center [277, 312] width 370 height 18
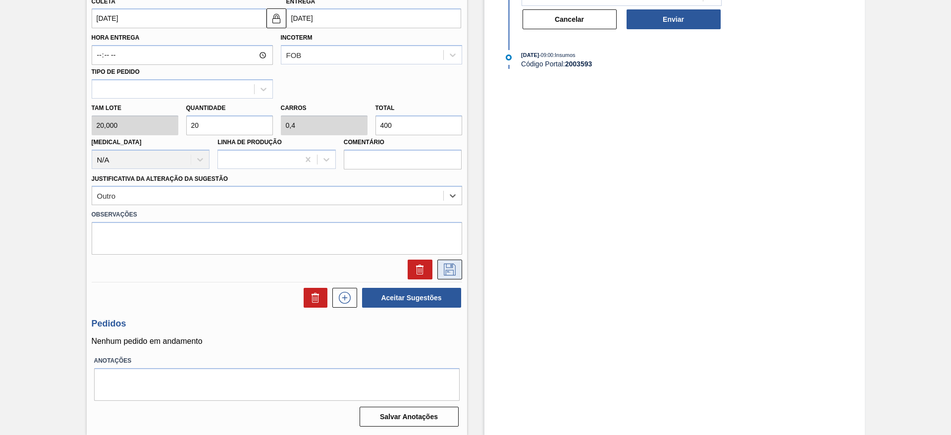
click at [449, 271] on icon at bounding box center [450, 269] width 16 height 12
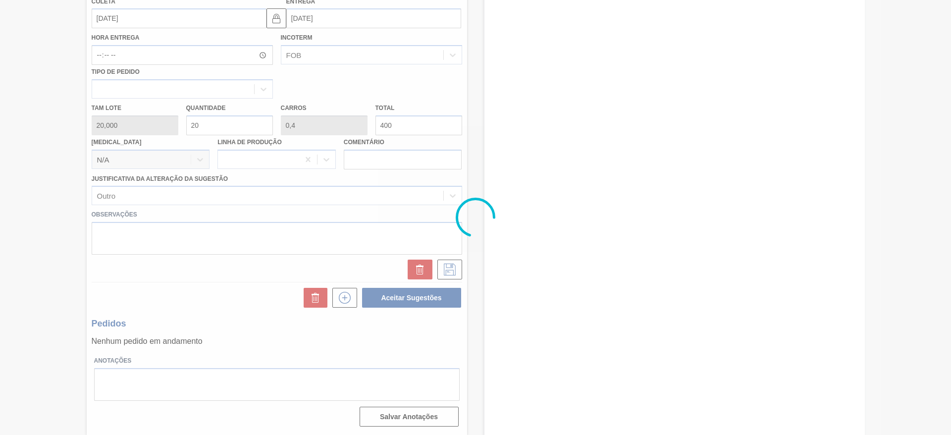
scroll to position [0, 0]
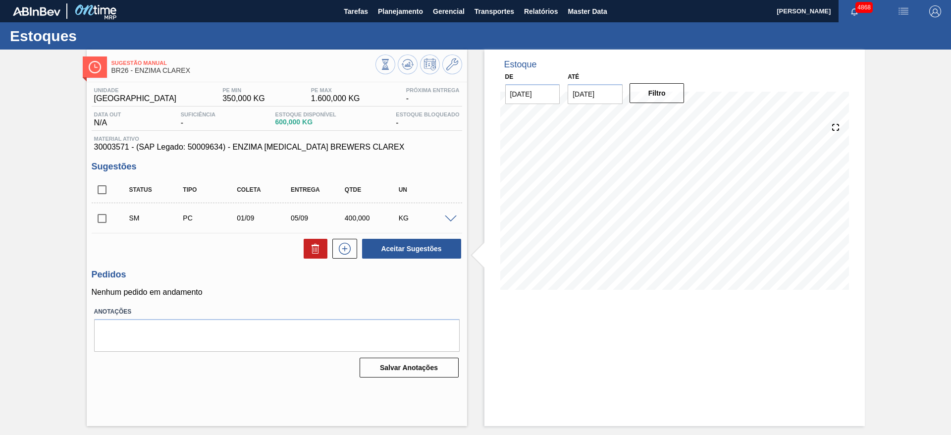
click at [449, 216] on span at bounding box center [451, 218] width 12 height 7
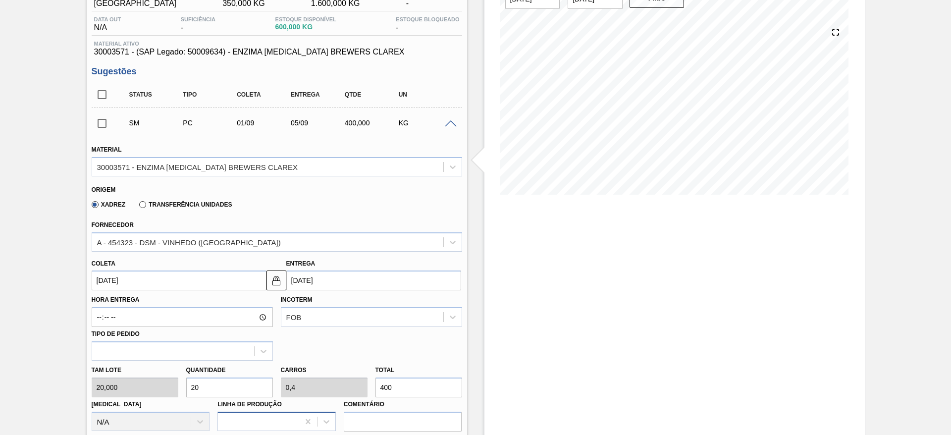
scroll to position [223, 0]
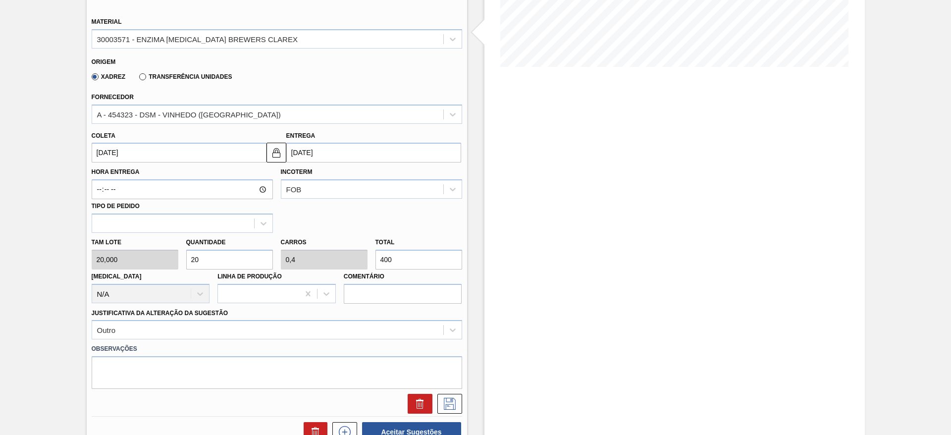
drag, startPoint x: 208, startPoint y: 261, endPoint x: 196, endPoint y: 263, distance: 12.6
click at [196, 263] on input "20" at bounding box center [229, 260] width 87 height 20
type input "22"
type input "0,44"
type input "440"
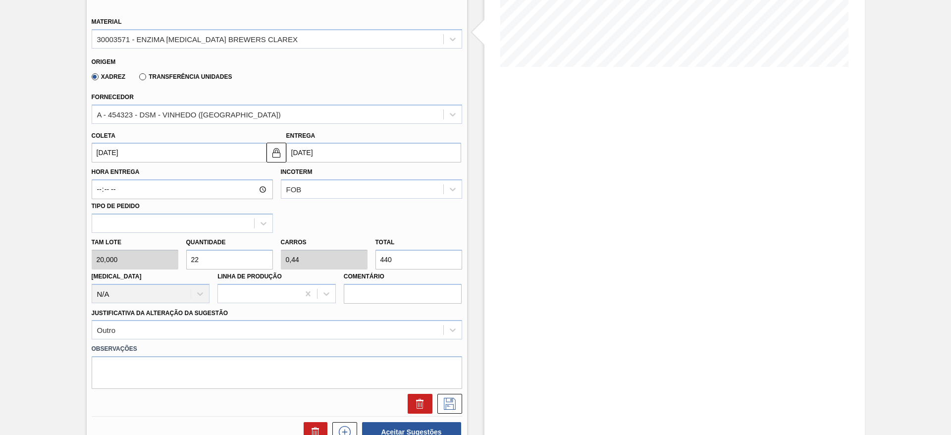
drag, startPoint x: 200, startPoint y: 255, endPoint x: 195, endPoint y: 260, distance: 6.7
click at [195, 260] on input "22" at bounding box center [229, 260] width 87 height 20
type input "25"
type input "0,5"
type input "500"
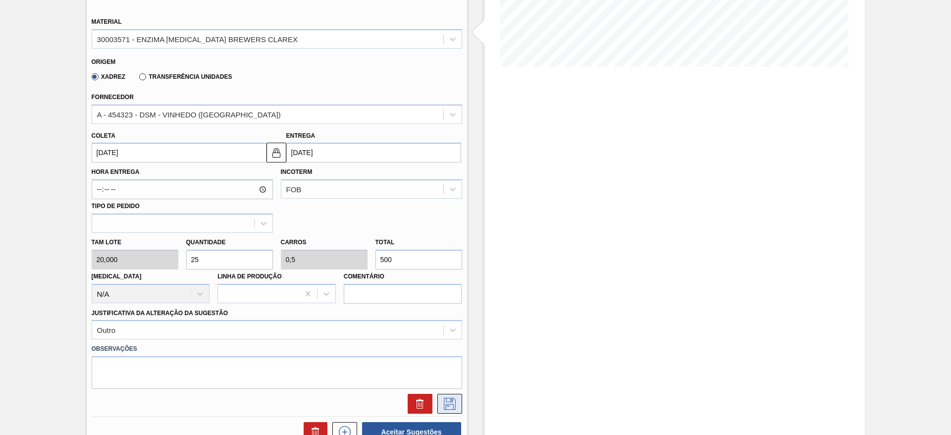
type input "25"
click at [450, 401] on icon at bounding box center [449, 403] width 5 height 8
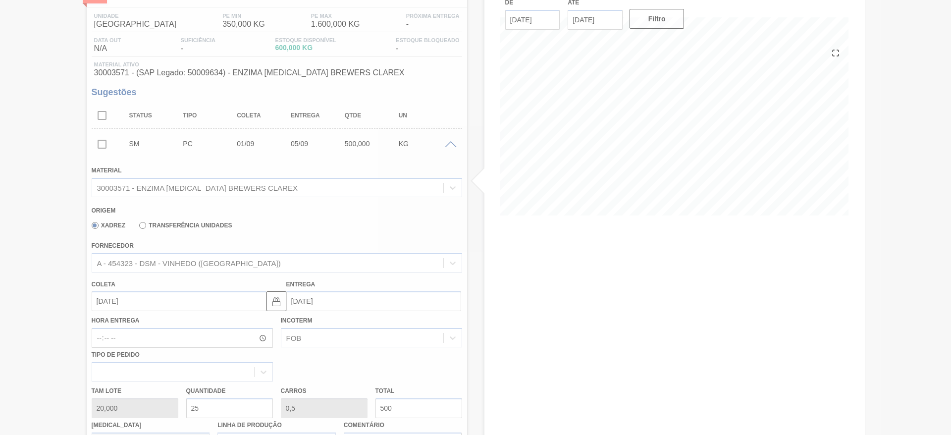
scroll to position [0, 0]
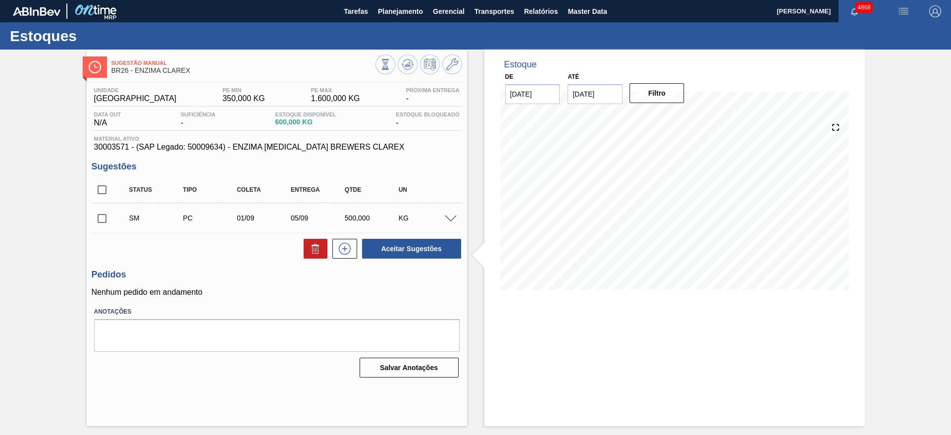
click at [101, 221] on input "checkbox" at bounding box center [102, 218] width 21 height 21
click at [405, 242] on button "Aceitar Sugestões" at bounding box center [411, 249] width 99 height 20
checkbox input "false"
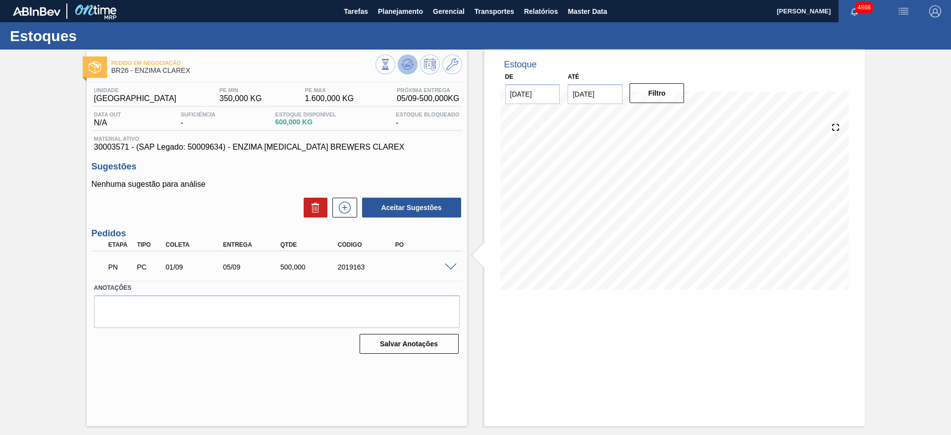
click at [406, 70] on button at bounding box center [408, 64] width 20 height 20
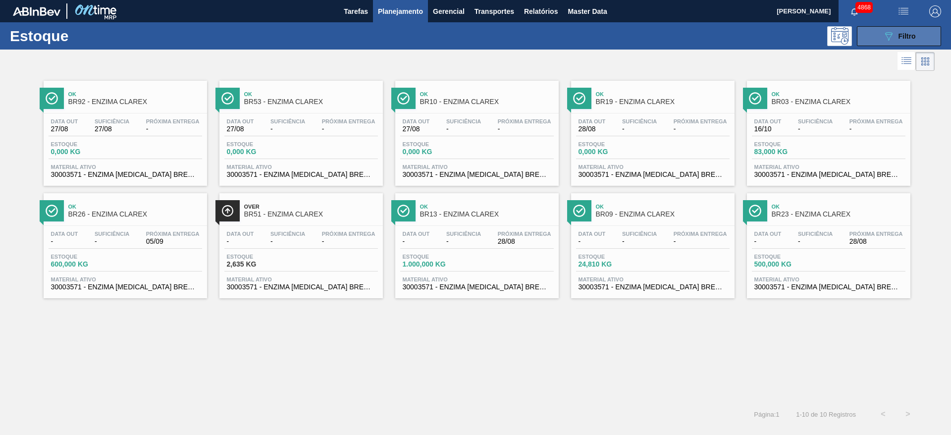
click at [890, 35] on icon "089F7B8B-B2A5-4AFE-B5C0-19BA573D28AC" at bounding box center [889, 36] width 12 height 12
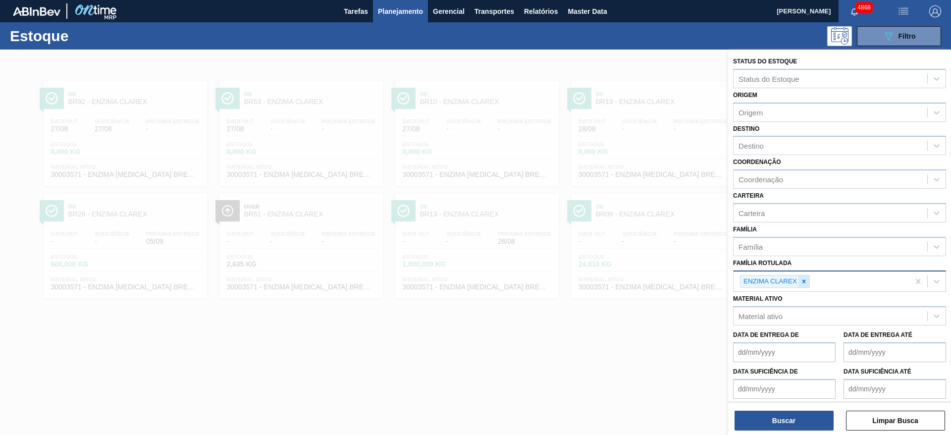
click at [801, 281] on icon at bounding box center [803, 281] width 7 height 7
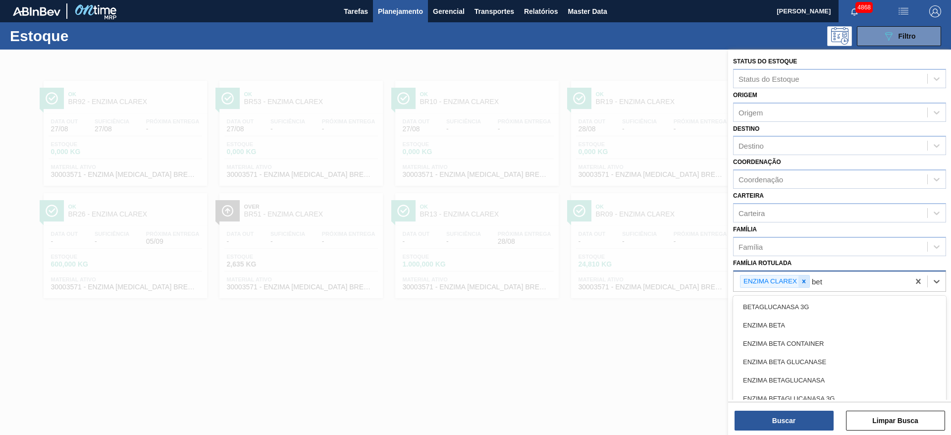
type Rotulada "beta"
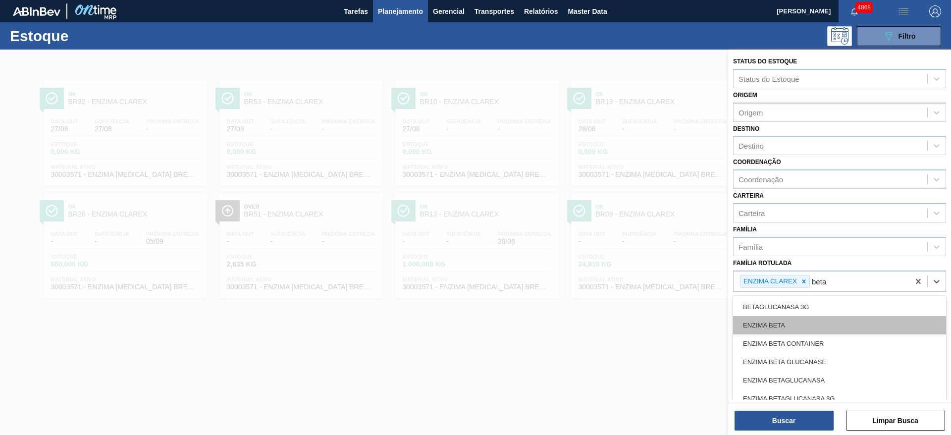
click at [785, 321] on div "ENZIMA BETA" at bounding box center [839, 325] width 213 height 18
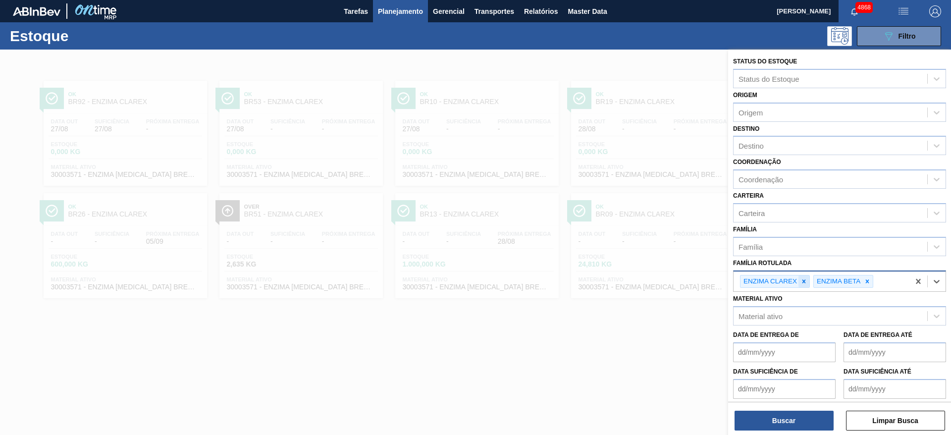
click at [806, 282] on icon at bounding box center [803, 281] width 7 height 7
click at [793, 415] on button "Buscar" at bounding box center [783, 421] width 99 height 20
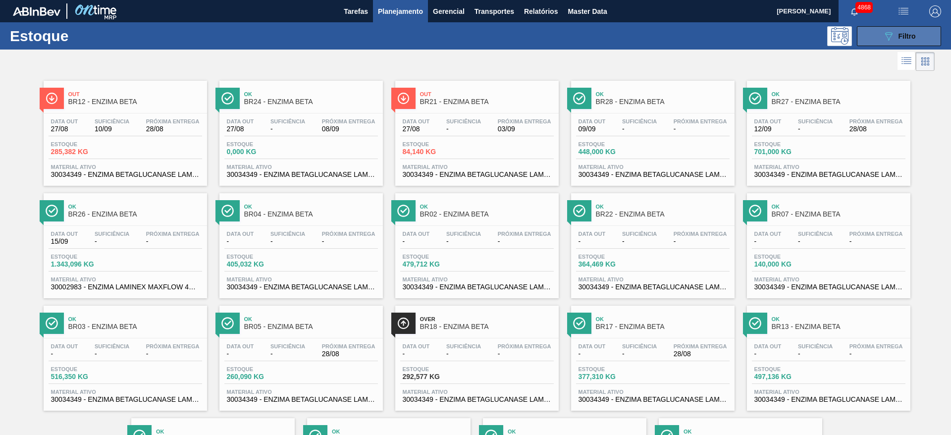
click at [913, 33] on span "Filtro" at bounding box center [906, 36] width 17 height 8
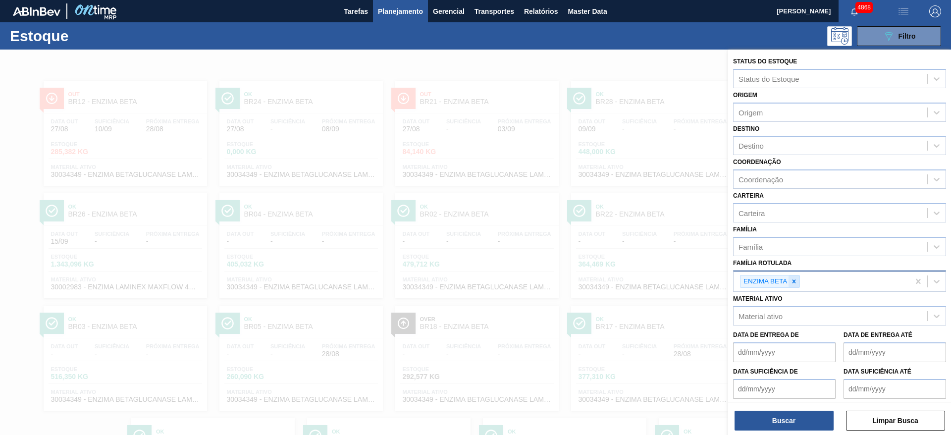
click at [792, 285] on div at bounding box center [793, 281] width 11 height 12
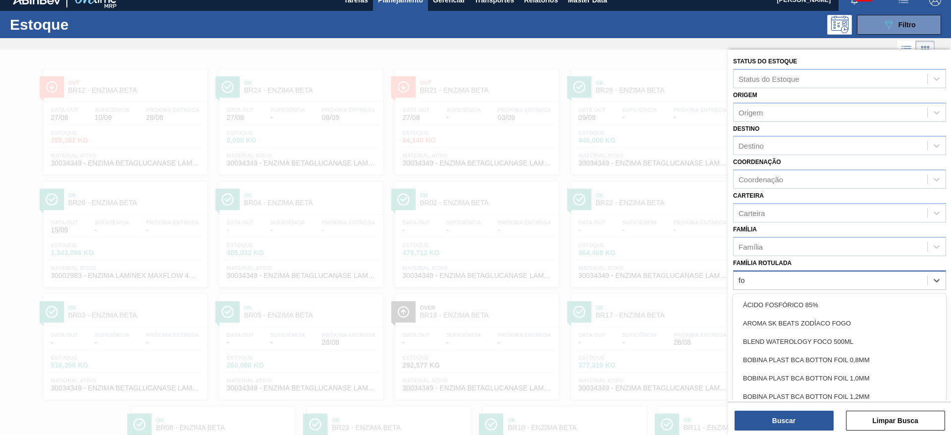
scroll to position [11, 0]
type Rotulada "fos"
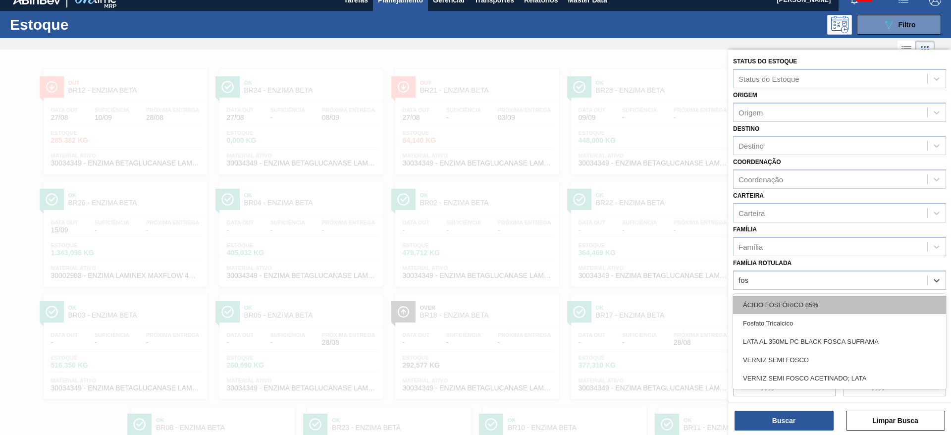
click at [792, 309] on div "ÁCIDO FOSFÓRICO 85%" at bounding box center [839, 305] width 213 height 18
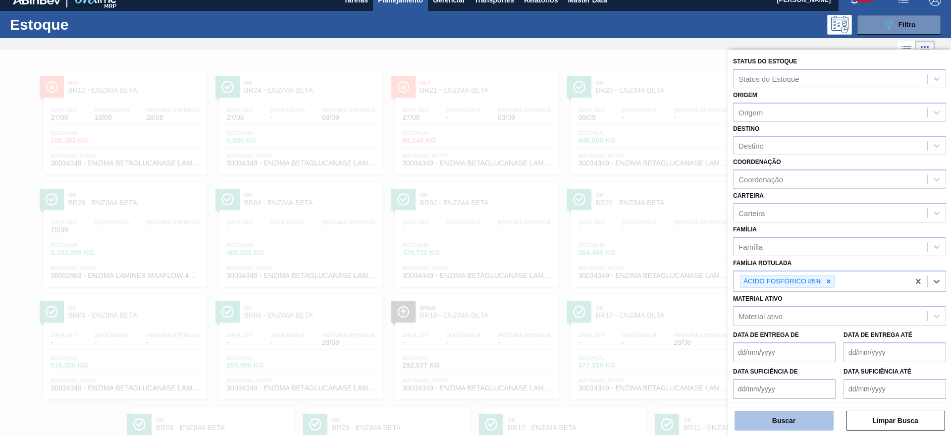
click at [773, 416] on button "Buscar" at bounding box center [783, 421] width 99 height 20
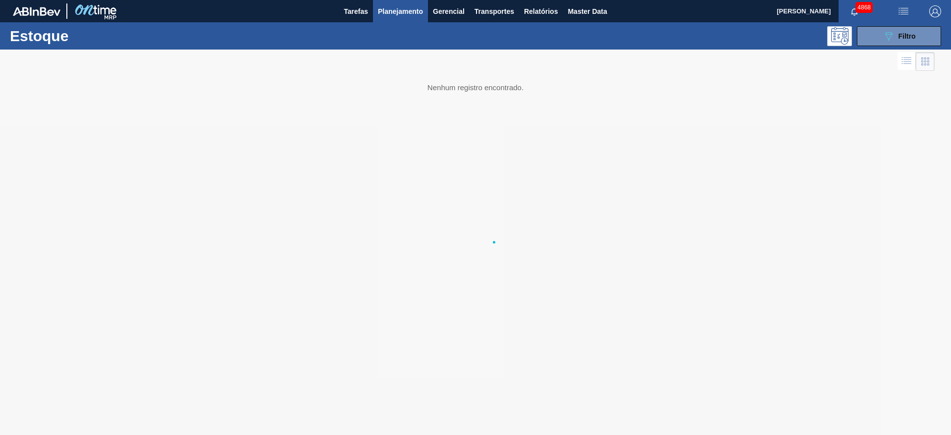
scroll to position [0, 0]
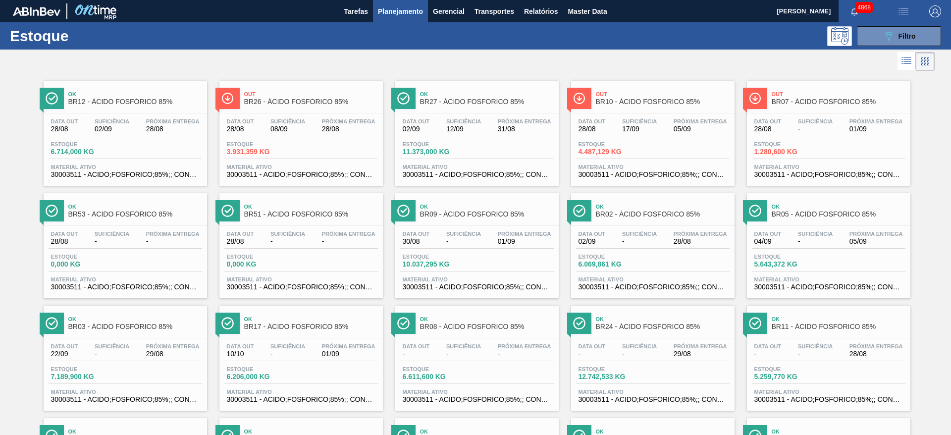
click at [676, 130] on span "05/09" at bounding box center [700, 128] width 53 height 7
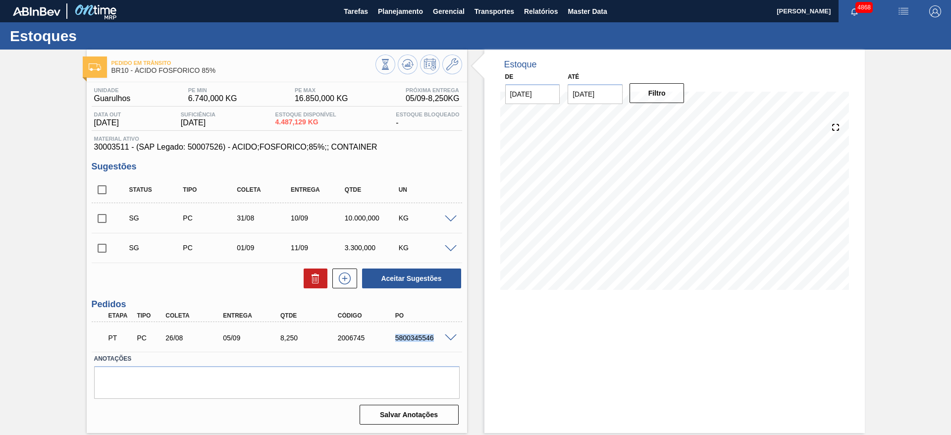
drag, startPoint x: 387, startPoint y: 340, endPoint x: 439, endPoint y: 340, distance: 52.0
click at [439, 340] on div "PT PC 26/08 05/09 8,250 2006745 5800345546" at bounding box center [274, 337] width 344 height 20
copy div "5800345546"
click at [453, 340] on span at bounding box center [451, 337] width 12 height 7
